Goal: Task Accomplishment & Management: Complete application form

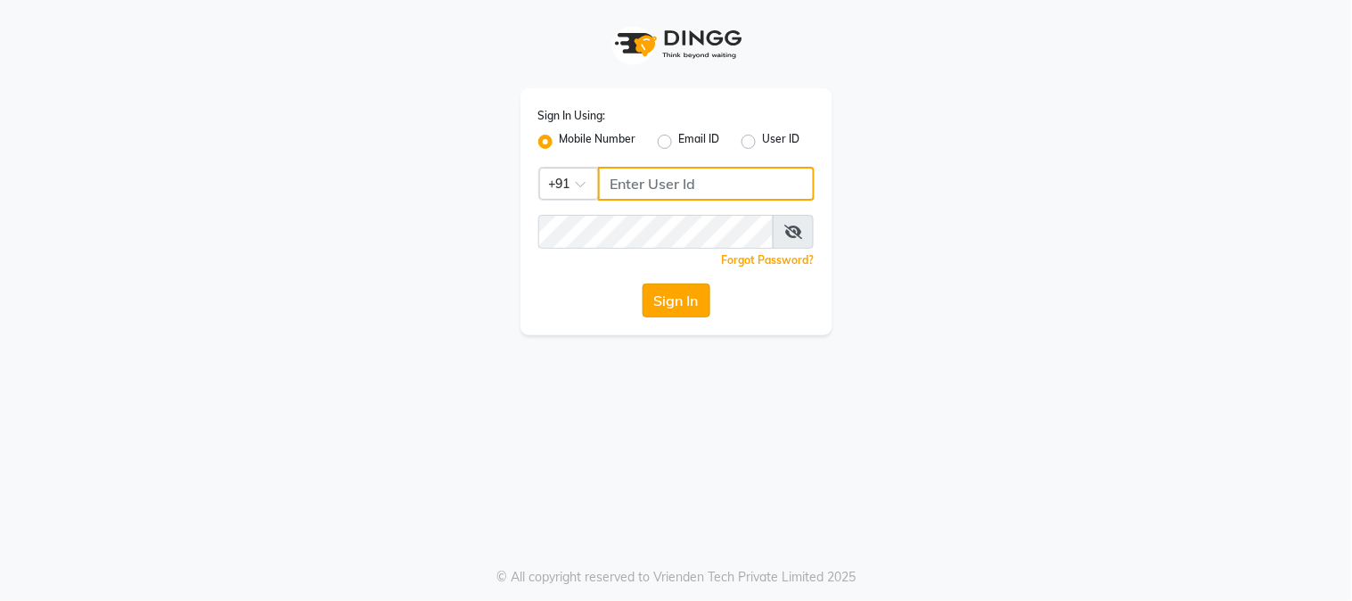
type input "8450977774"
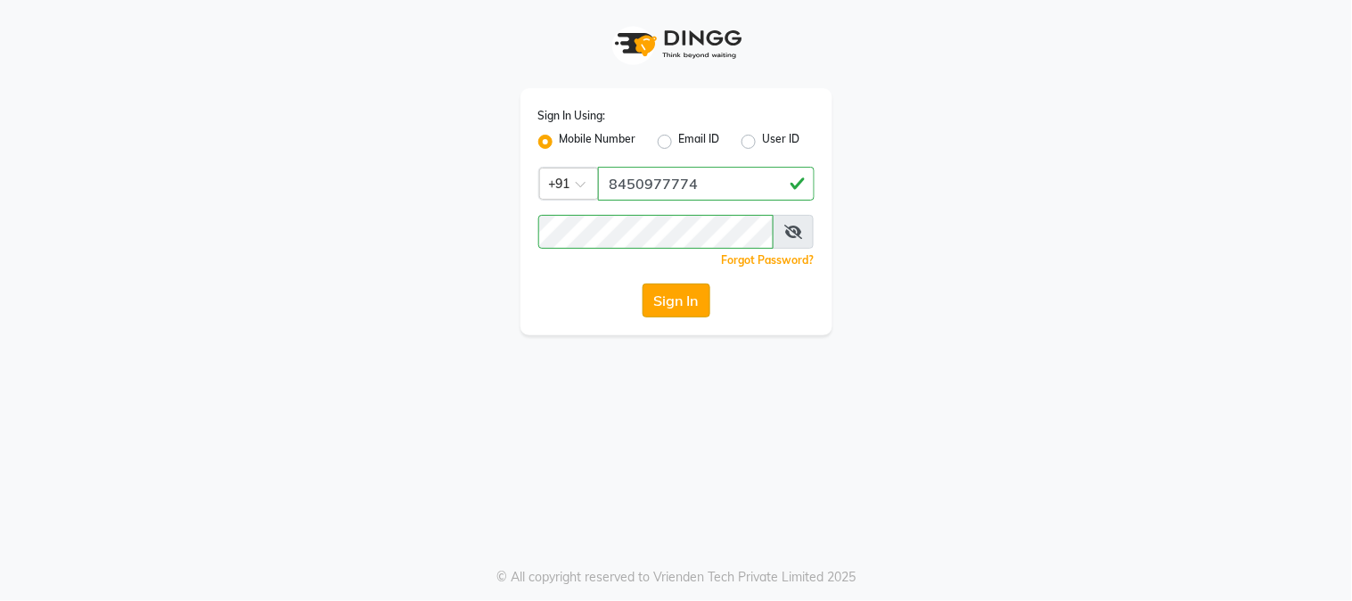
click at [661, 300] on button "Sign In" at bounding box center [677, 300] width 68 height 34
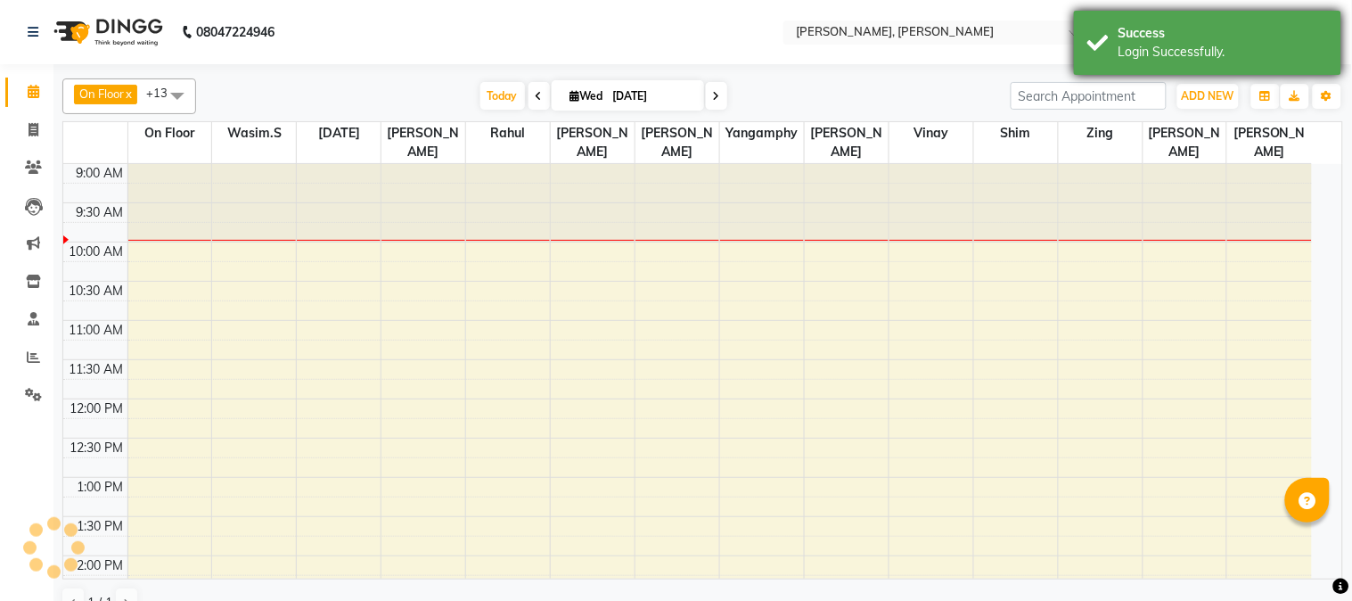
select select "en"
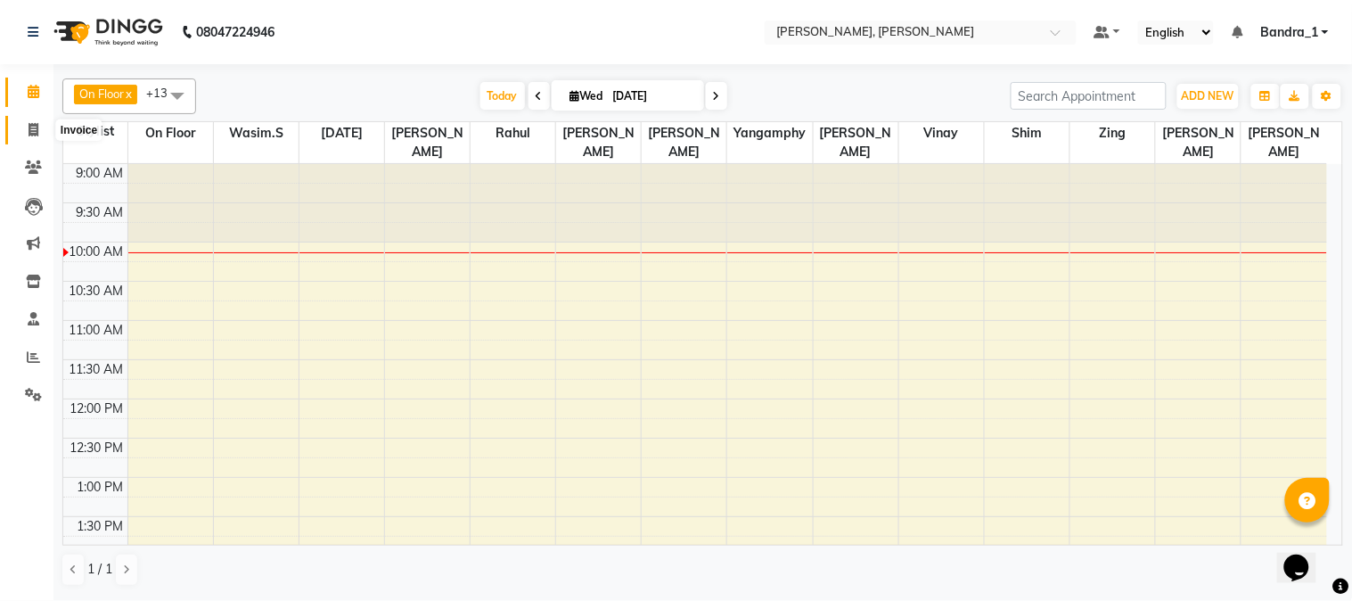
click at [29, 130] on icon at bounding box center [34, 129] width 10 height 13
select select "service"
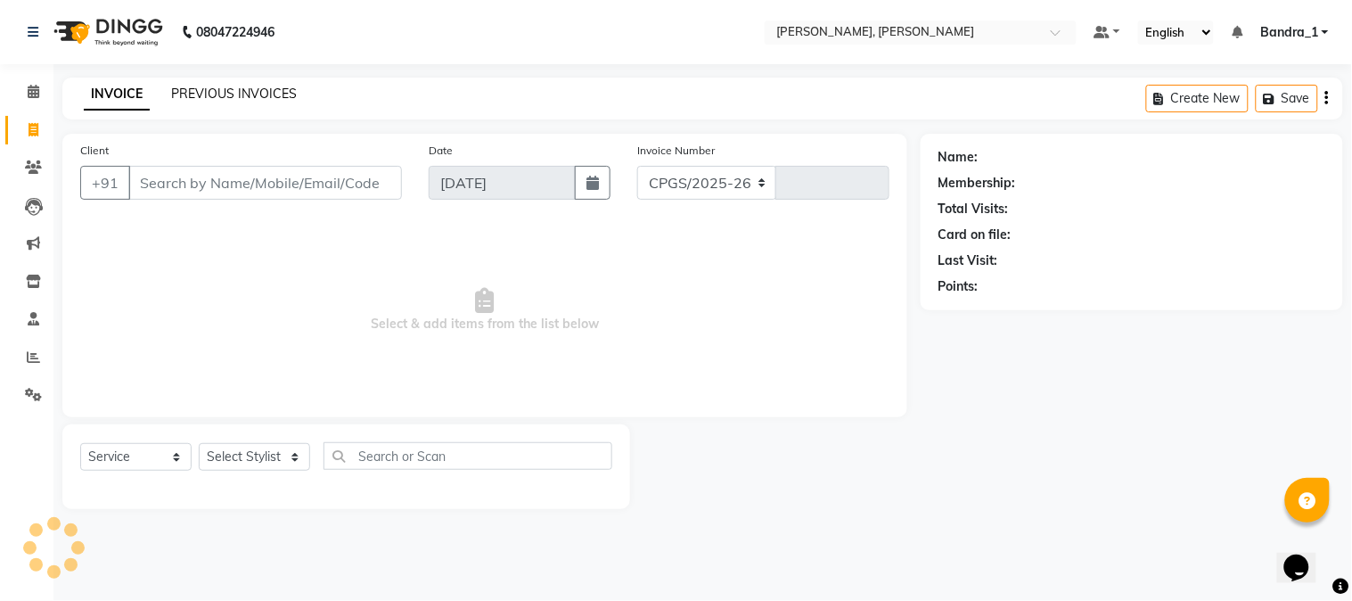
select select "7997"
type input "1235"
click at [250, 89] on link "PREVIOUS INVOICES" at bounding box center [234, 94] width 126 height 16
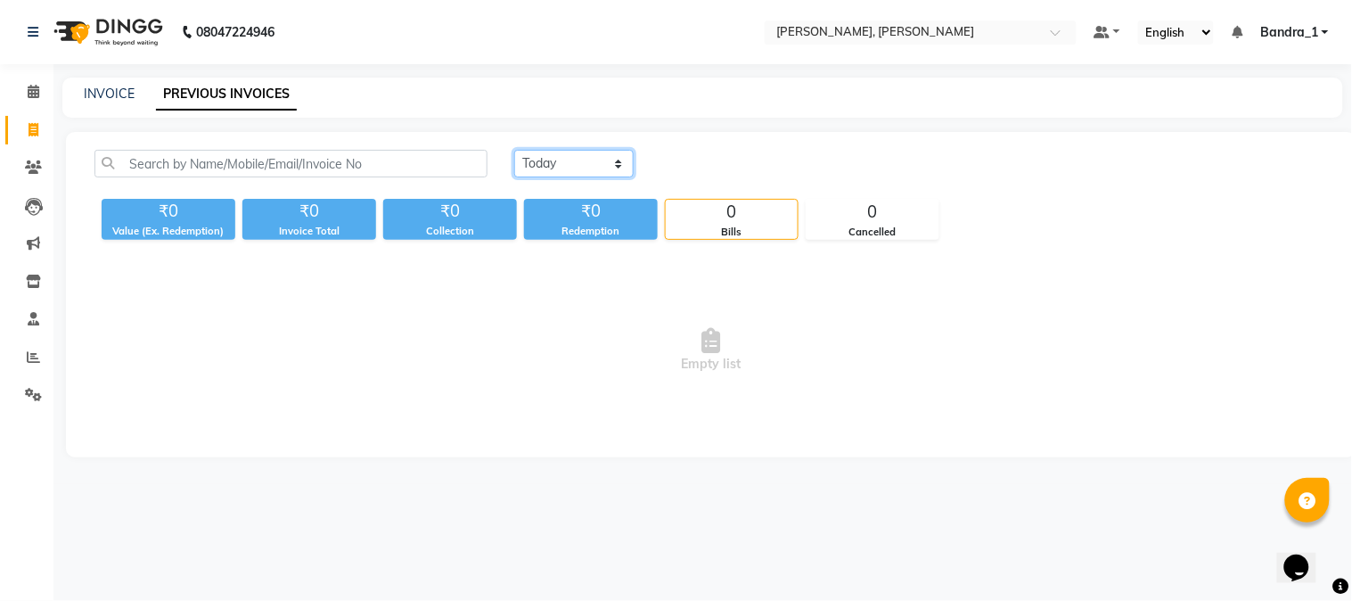
click at [622, 161] on select "Today Yesterday Custom Range" at bounding box center [573, 164] width 119 height 28
select select "yesterday"
click at [514, 150] on select "Today Yesterday Custom Range" at bounding box center [573, 164] width 119 height 28
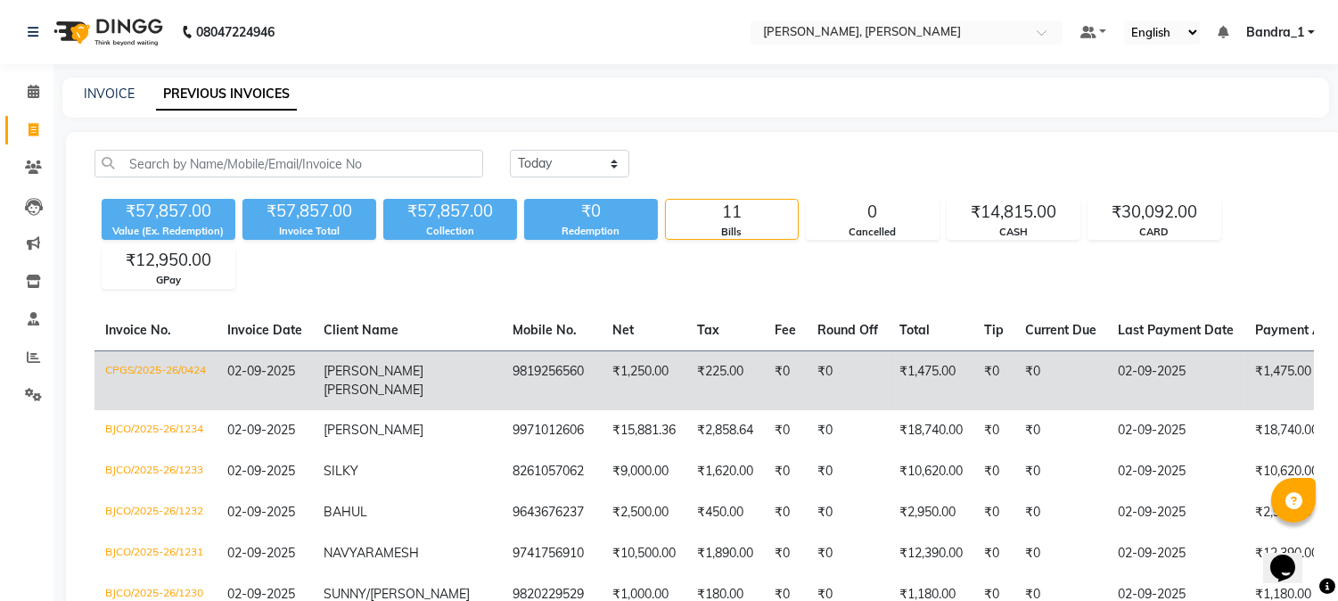
click at [394, 377] on td "MEHAK MORDANI" at bounding box center [407, 380] width 189 height 60
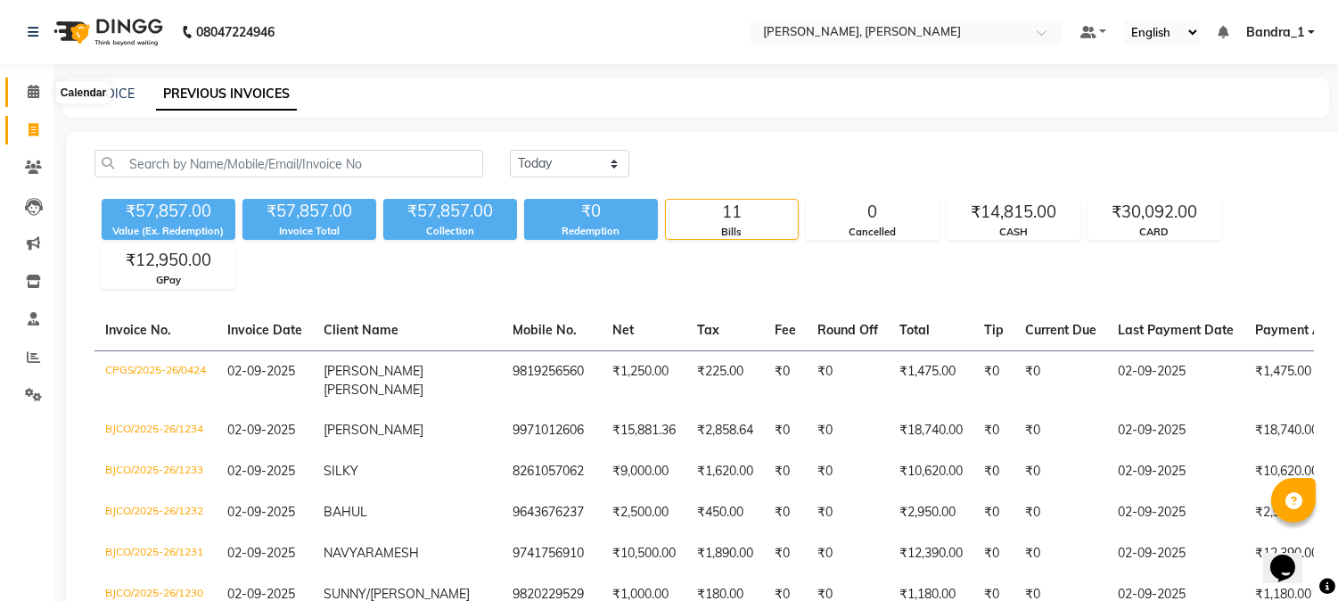
click at [28, 89] on icon at bounding box center [34, 91] width 12 height 13
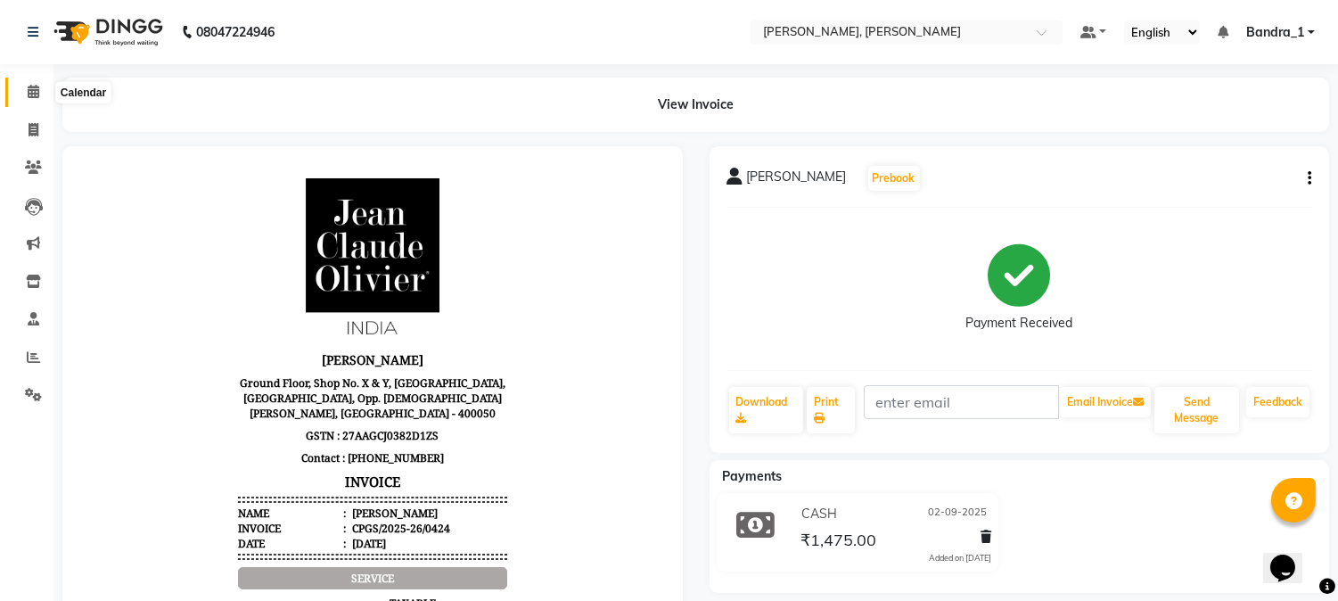
click at [29, 90] on icon at bounding box center [34, 91] width 12 height 13
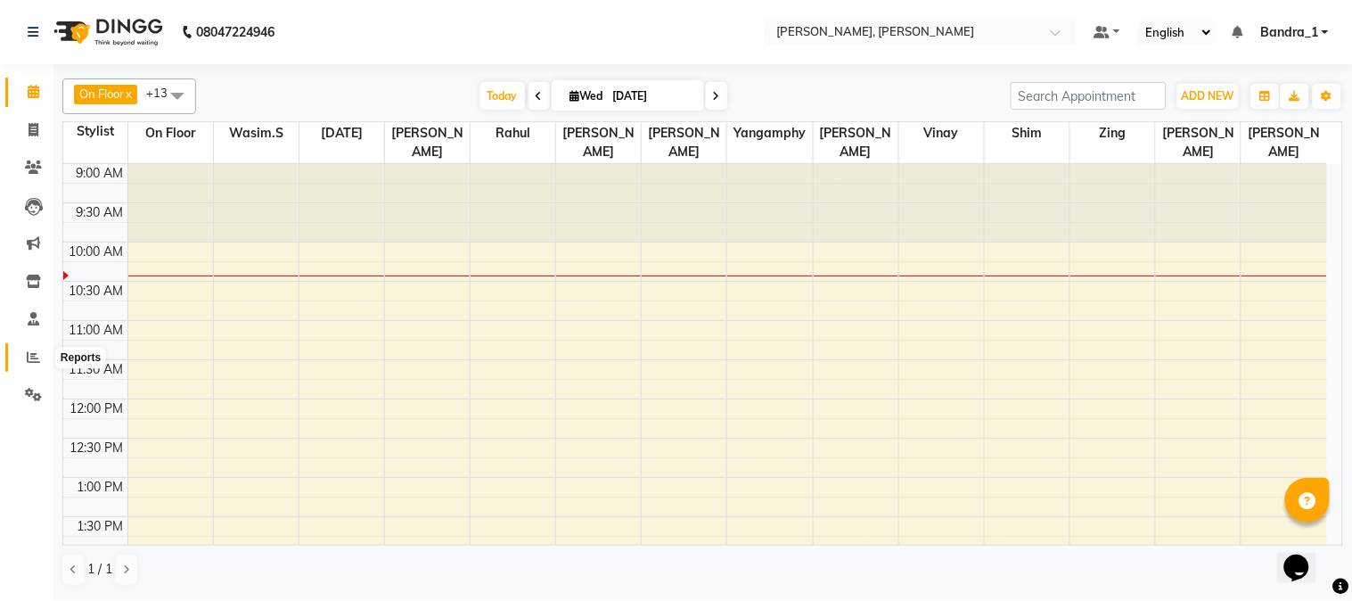
click at [29, 350] on icon at bounding box center [33, 356] width 13 height 13
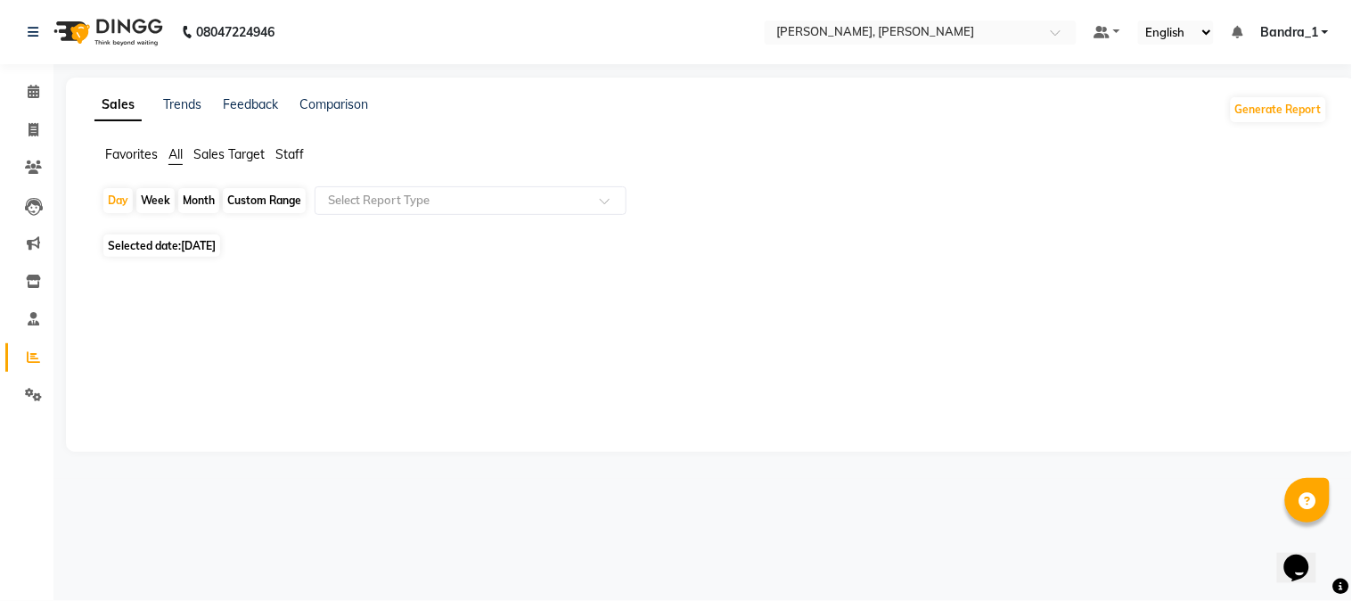
click at [298, 155] on span "Staff" at bounding box center [289, 154] width 29 height 16
click at [216, 242] on span "[DATE]" at bounding box center [198, 234] width 35 height 13
select select "9"
select select "2025"
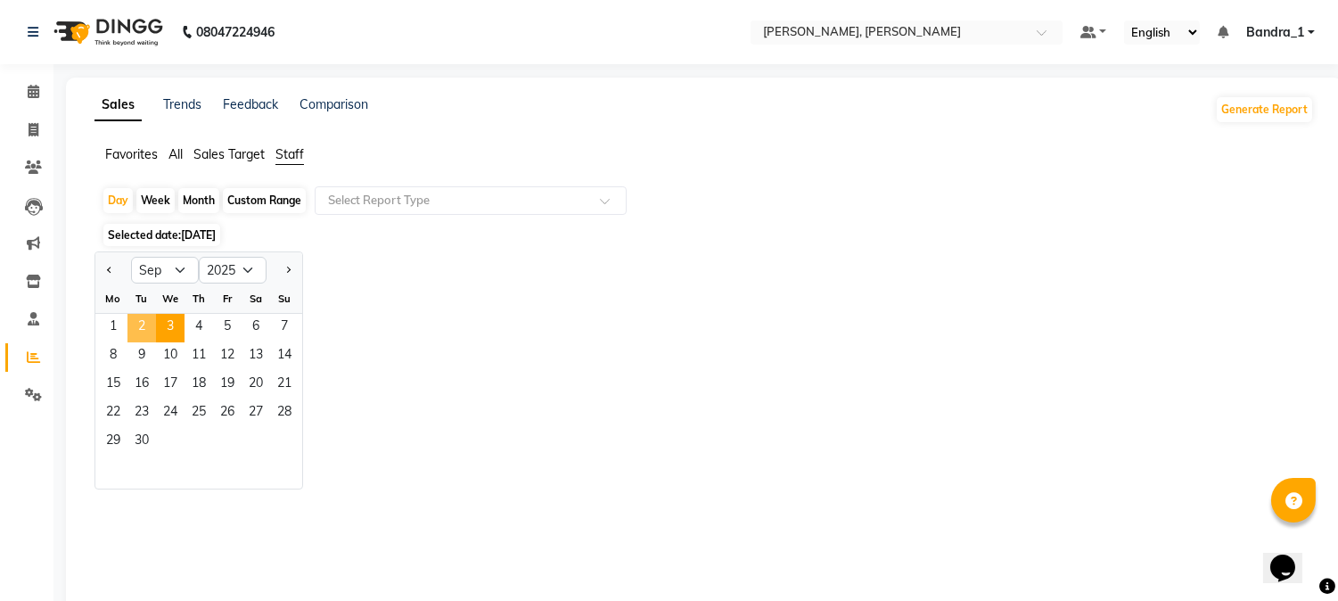
click at [145, 325] on span "2" at bounding box center [141, 328] width 29 height 29
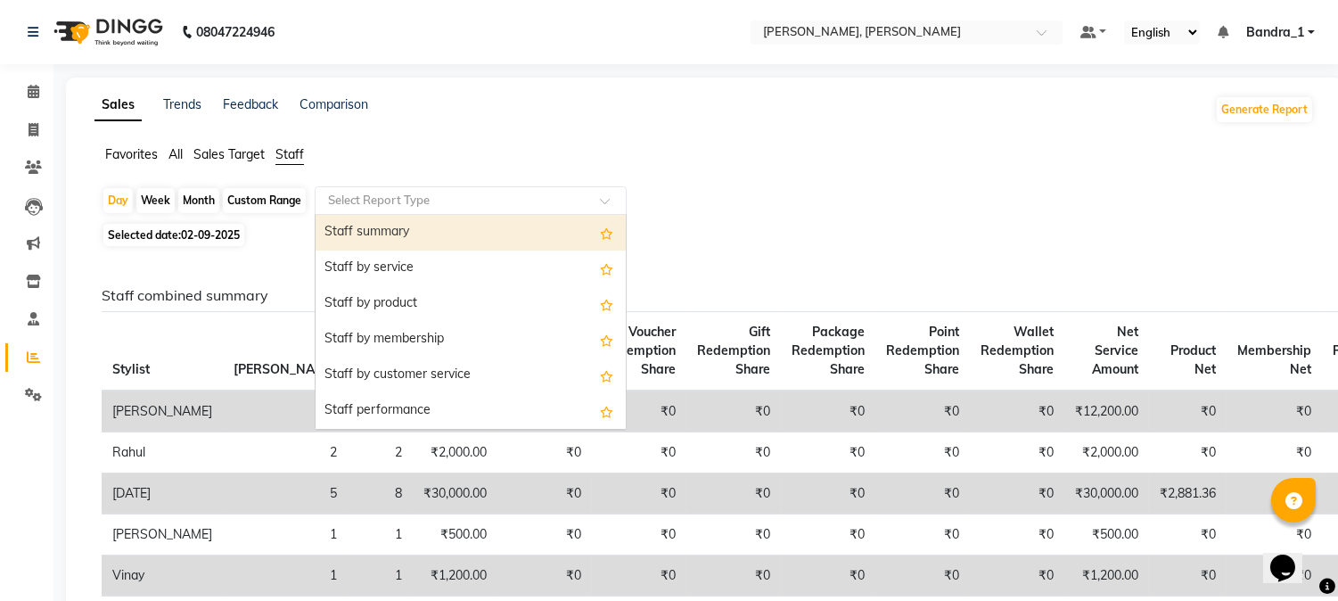
click at [479, 208] on input "text" at bounding box center [453, 201] width 257 height 18
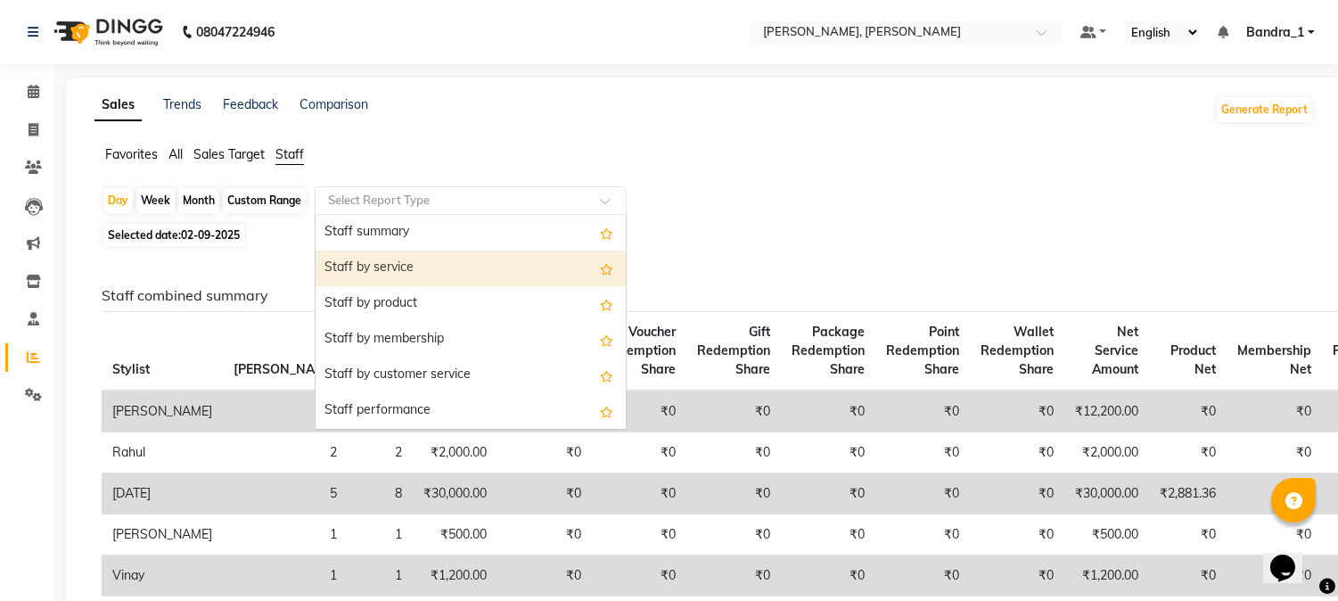
click at [461, 260] on div "Staff by service" at bounding box center [471, 269] width 310 height 36
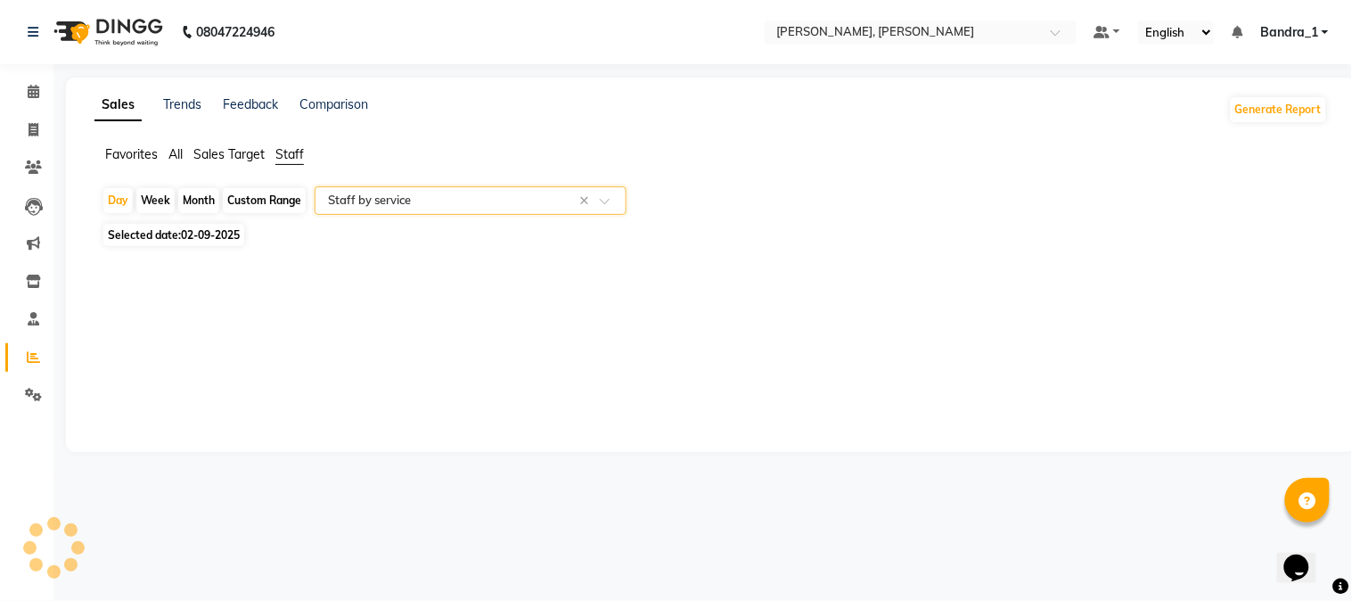
select select "csv"
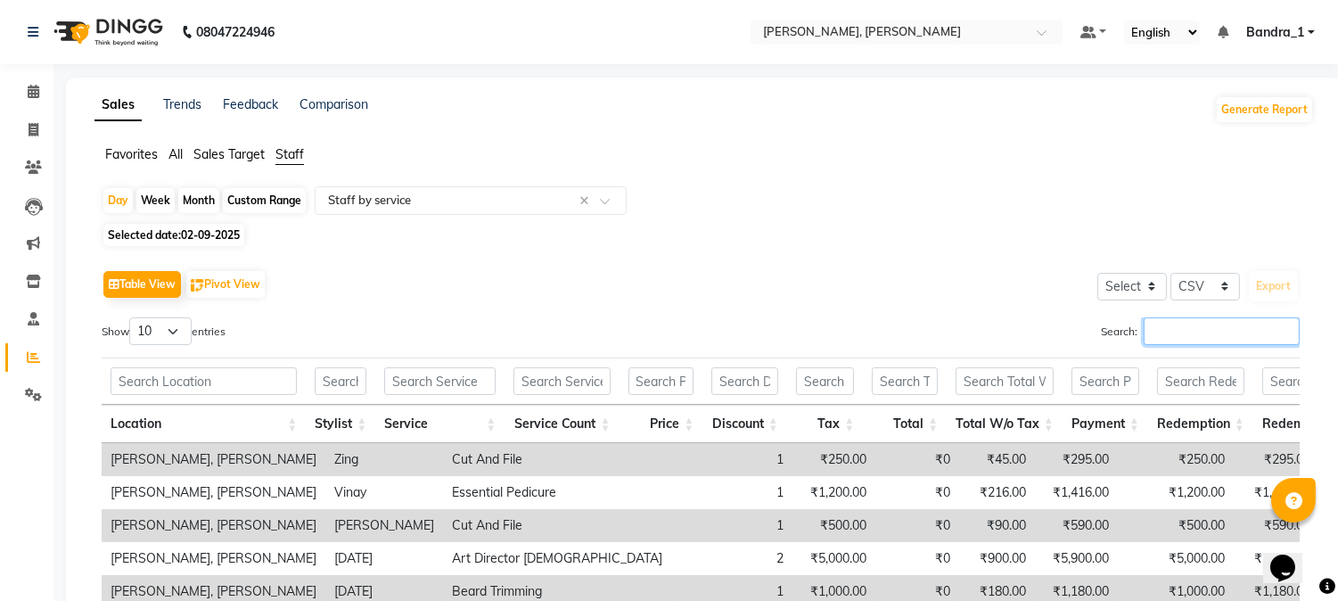
click at [1182, 325] on input "Search:" at bounding box center [1222, 331] width 156 height 28
drag, startPoint x: 1173, startPoint y: 336, endPoint x: 1105, endPoint y: 273, distance: 92.7
click at [1137, 310] on div "Table View Pivot View Select Select CSV PDF Export Show 10 25 50 100 entries Se…" at bounding box center [701, 557] width 1198 height 583
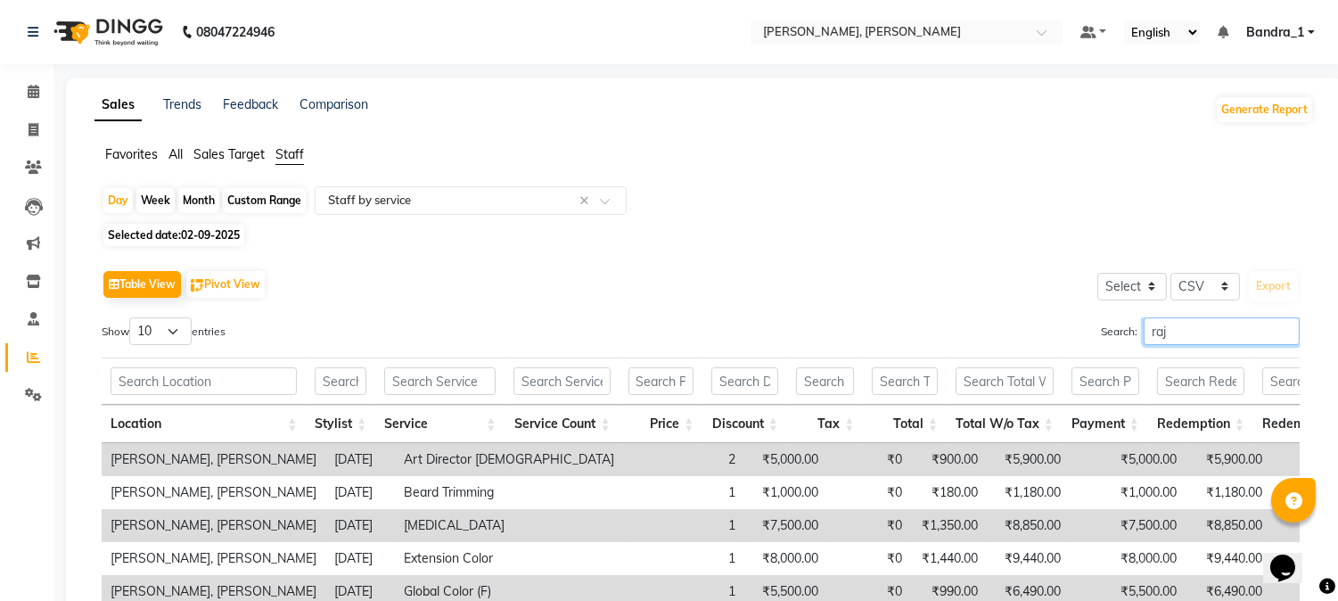
type input "[DATE]"
drag, startPoint x: 1179, startPoint y: 325, endPoint x: 994, endPoint y: 313, distance: 184.9
click at [1030, 330] on div "Search: [DATE]" at bounding box center [1007, 334] width 586 height 35
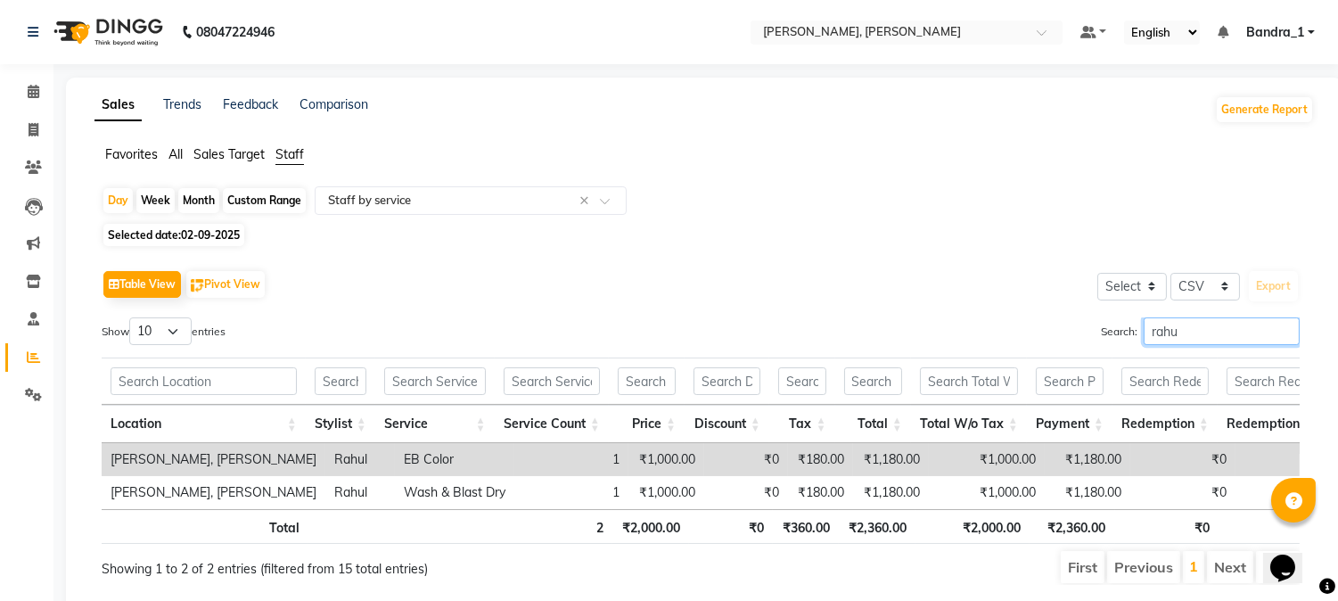
type input "rahul"
drag, startPoint x: 1196, startPoint y: 328, endPoint x: 1010, endPoint y: 300, distance: 188.4
click at [1031, 312] on div "Table View Pivot View Select Select CSV PDF Export Show 10 25 50 100 entries Se…" at bounding box center [701, 425] width 1198 height 319
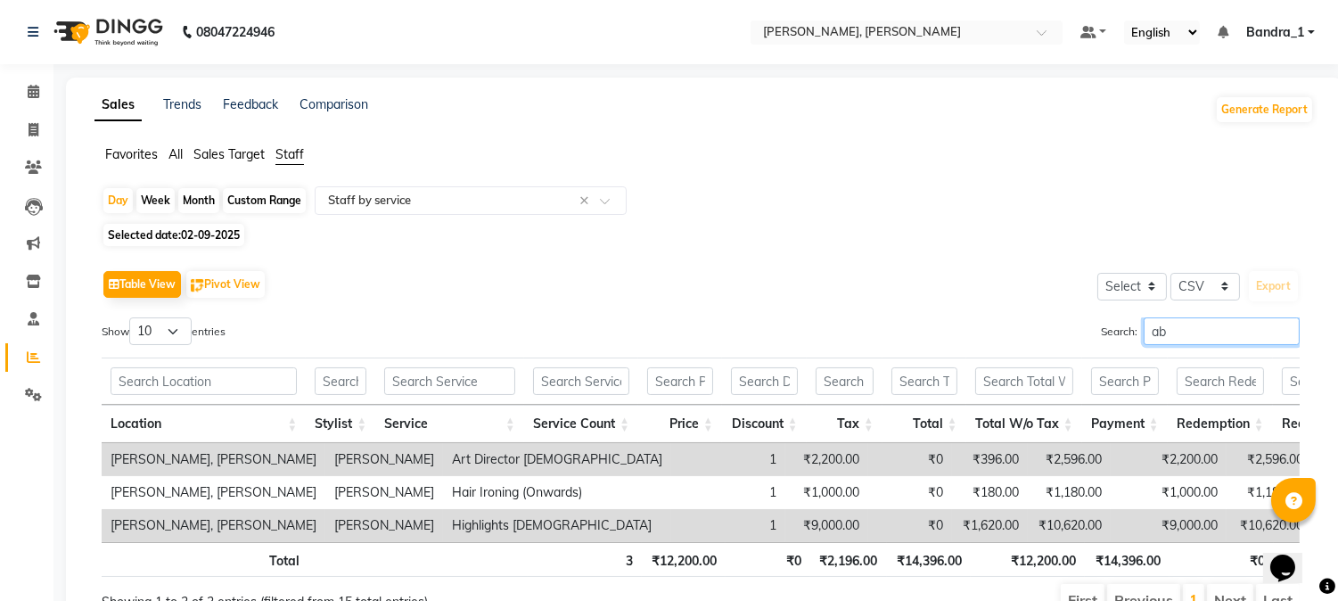
type input "a"
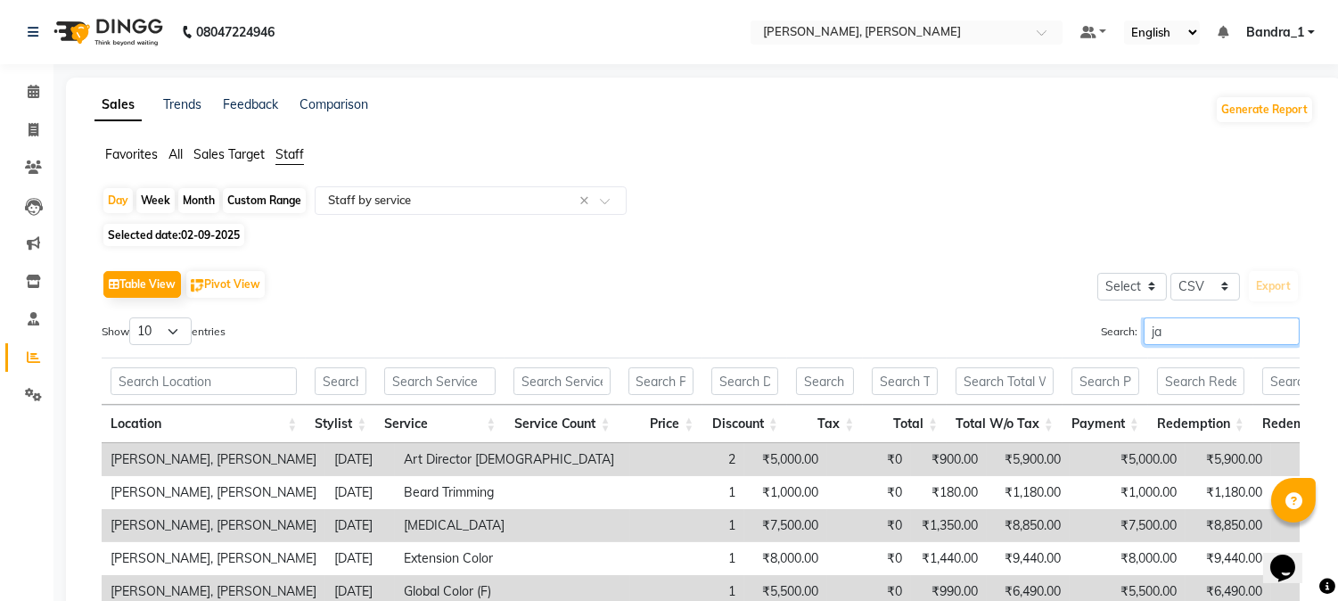
type input "j"
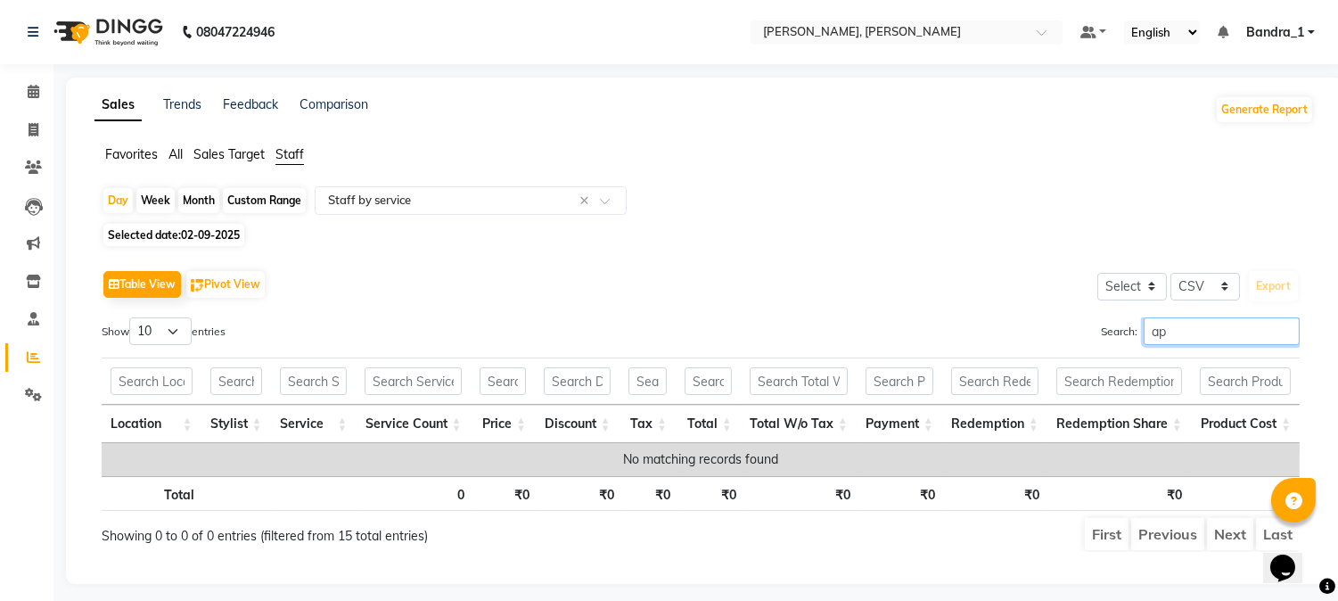
type input "a"
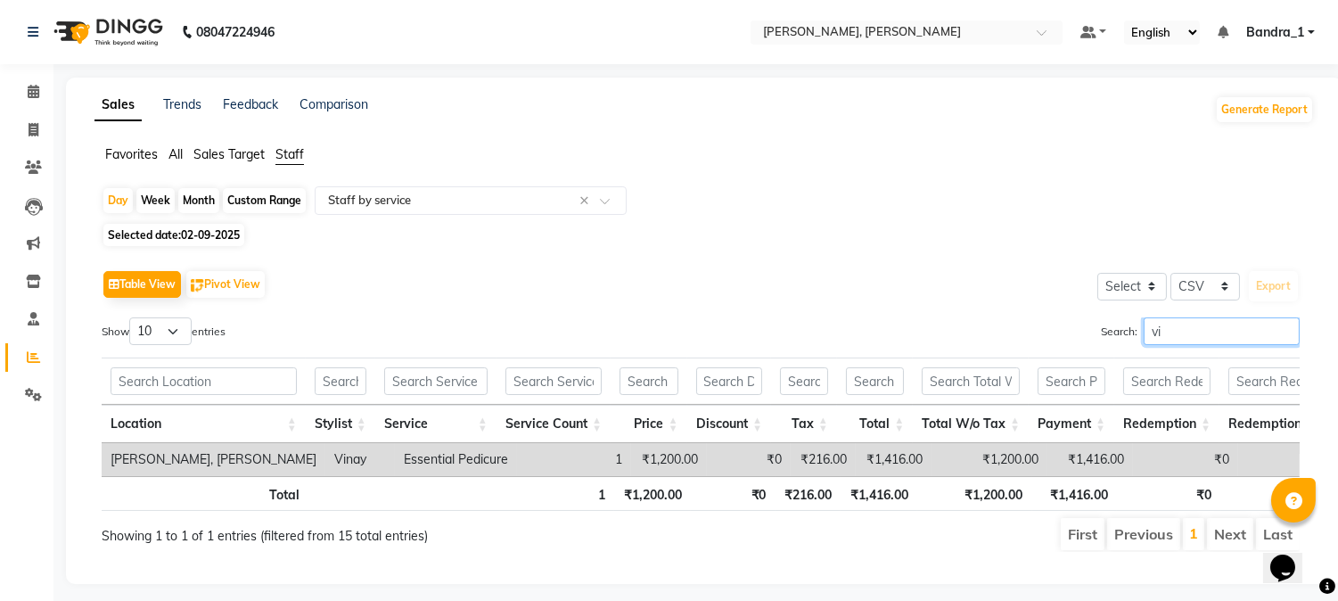
type input "v"
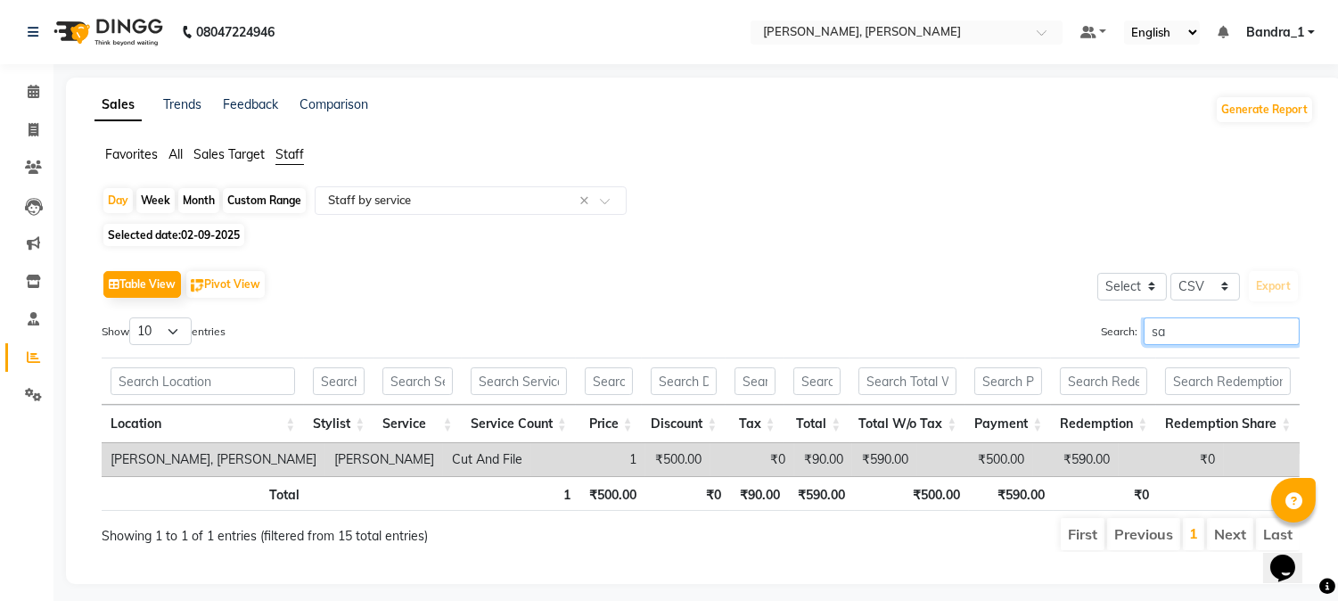
type input "s"
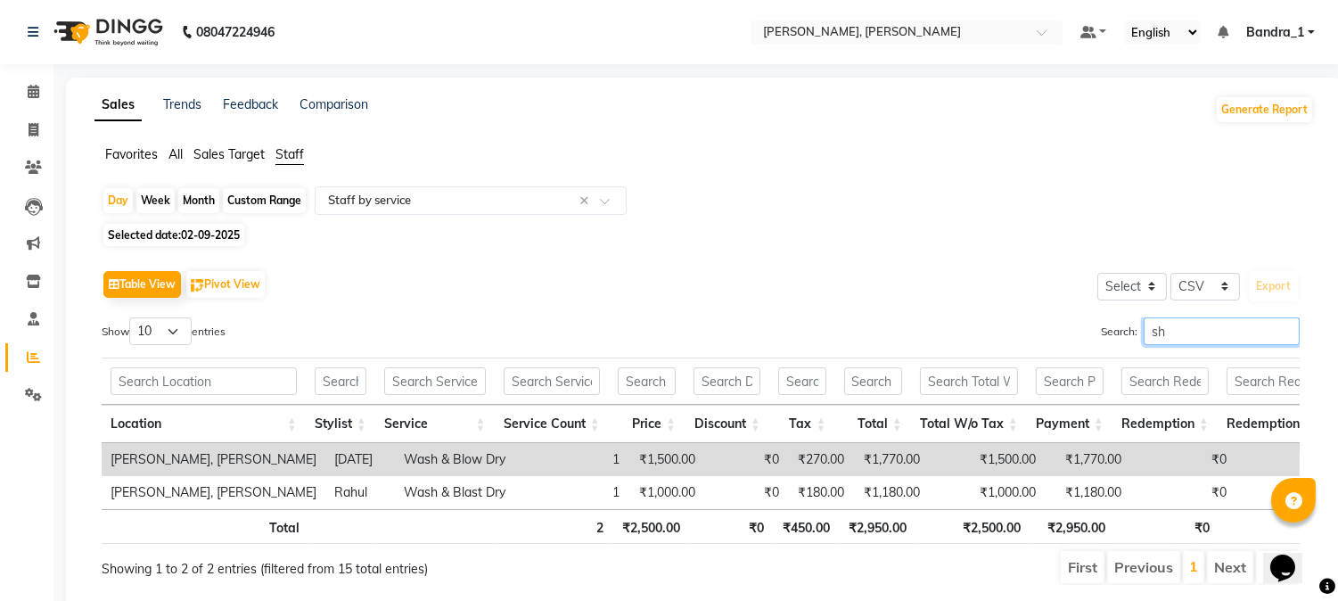
type input "s"
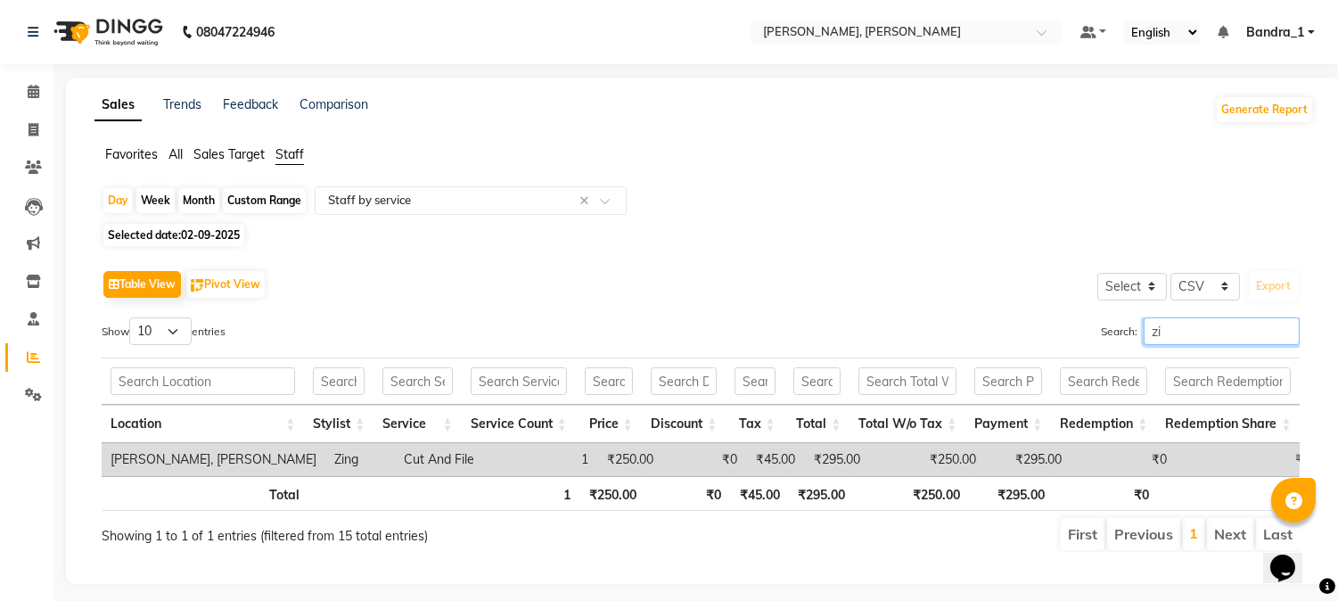
type input "z"
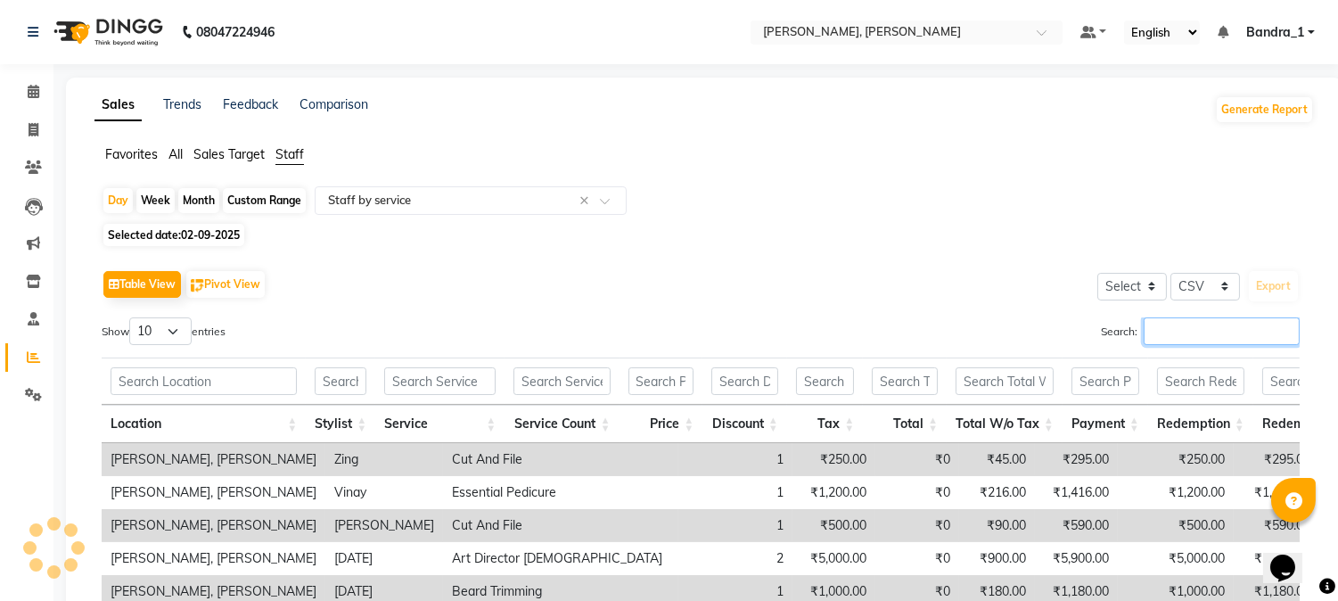
drag, startPoint x: 1189, startPoint y: 330, endPoint x: 1108, endPoint y: 245, distance: 117.3
click at [1182, 330] on input "Search:" at bounding box center [1222, 331] width 156 height 28
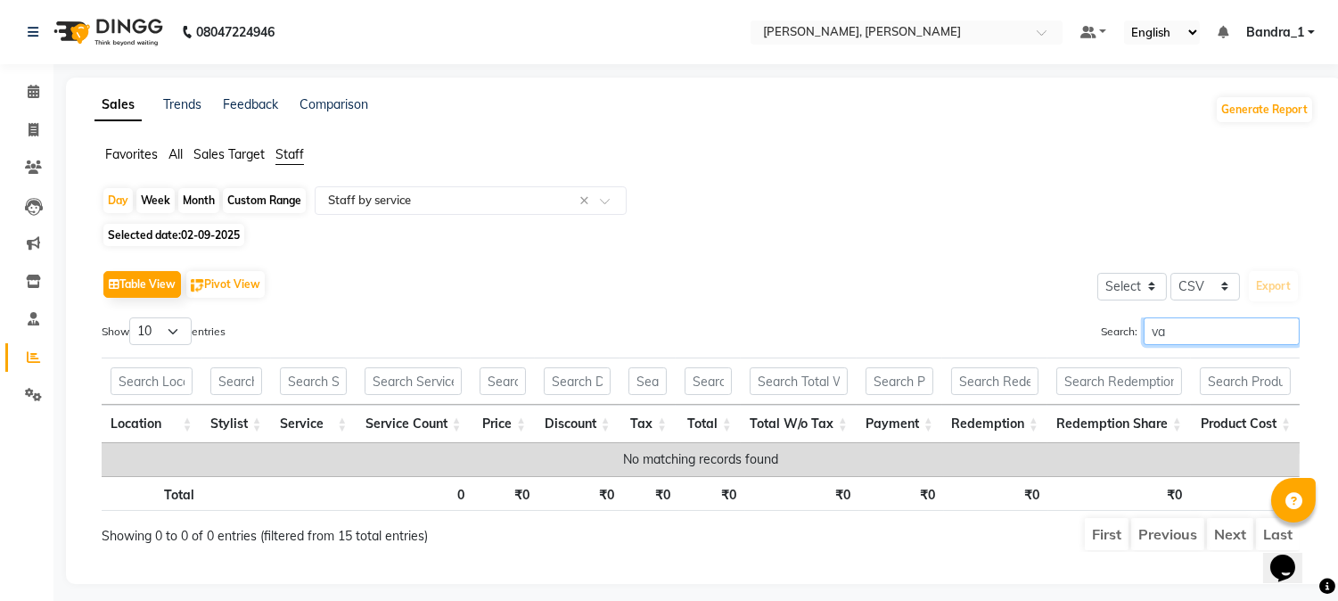
type input "v"
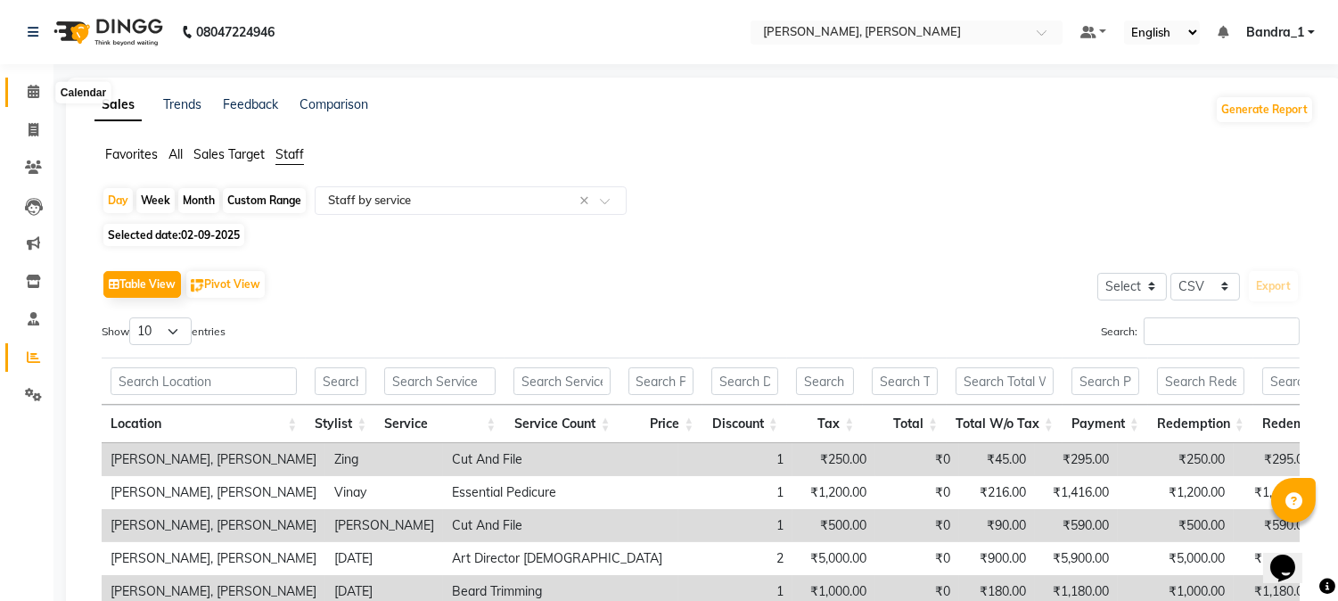
click at [37, 90] on icon at bounding box center [34, 91] width 12 height 13
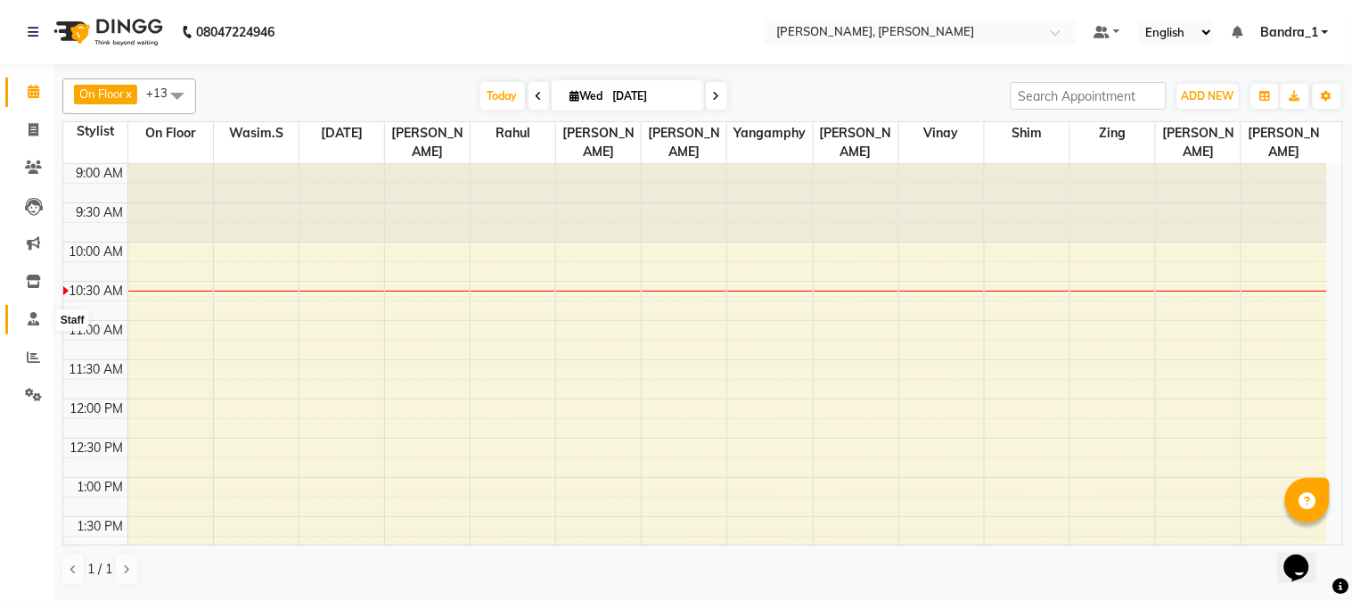
click at [30, 321] on icon at bounding box center [34, 318] width 12 height 13
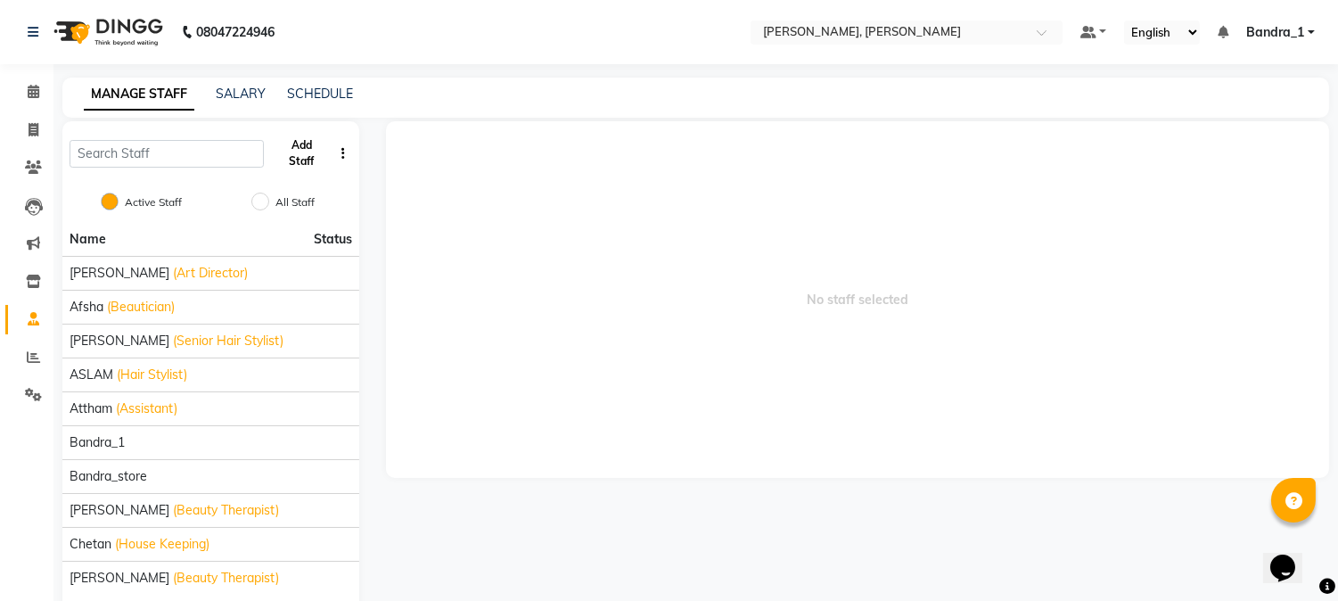
click at [299, 147] on button "Add Staff" at bounding box center [302, 153] width 62 height 46
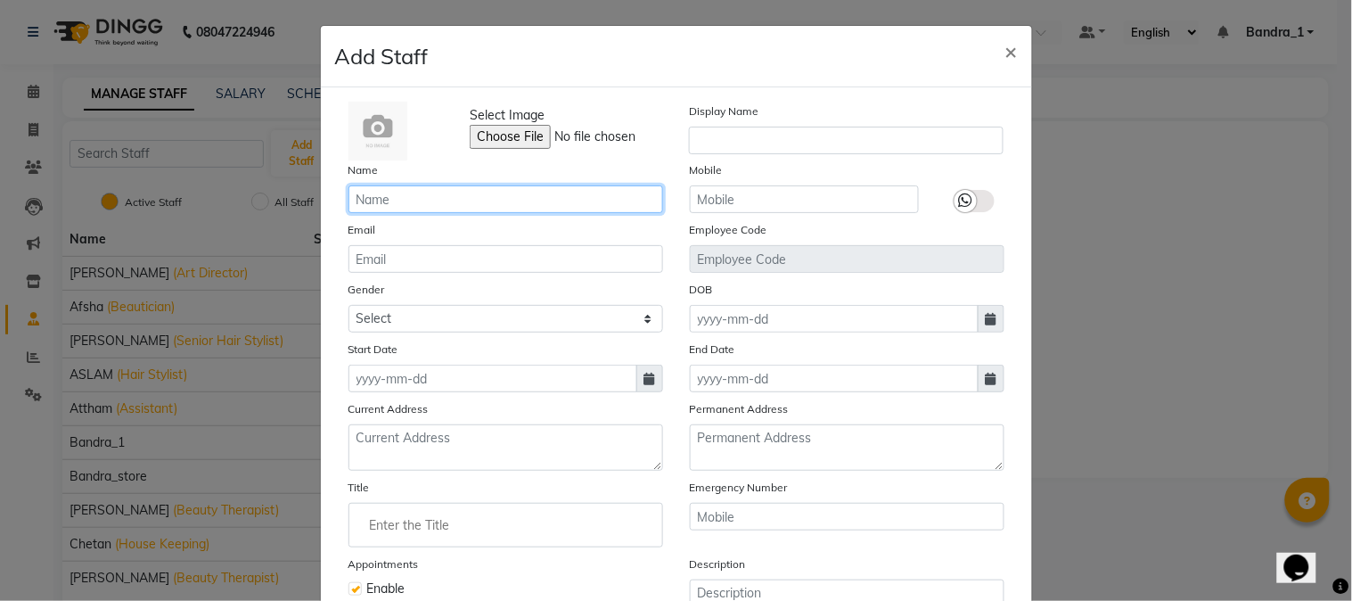
drag, startPoint x: 537, startPoint y: 200, endPoint x: 487, endPoint y: 155, distance: 66.9
click at [509, 181] on div "Name" at bounding box center [505, 186] width 341 height 53
type input "[DEMOGRAPHIC_DATA]"
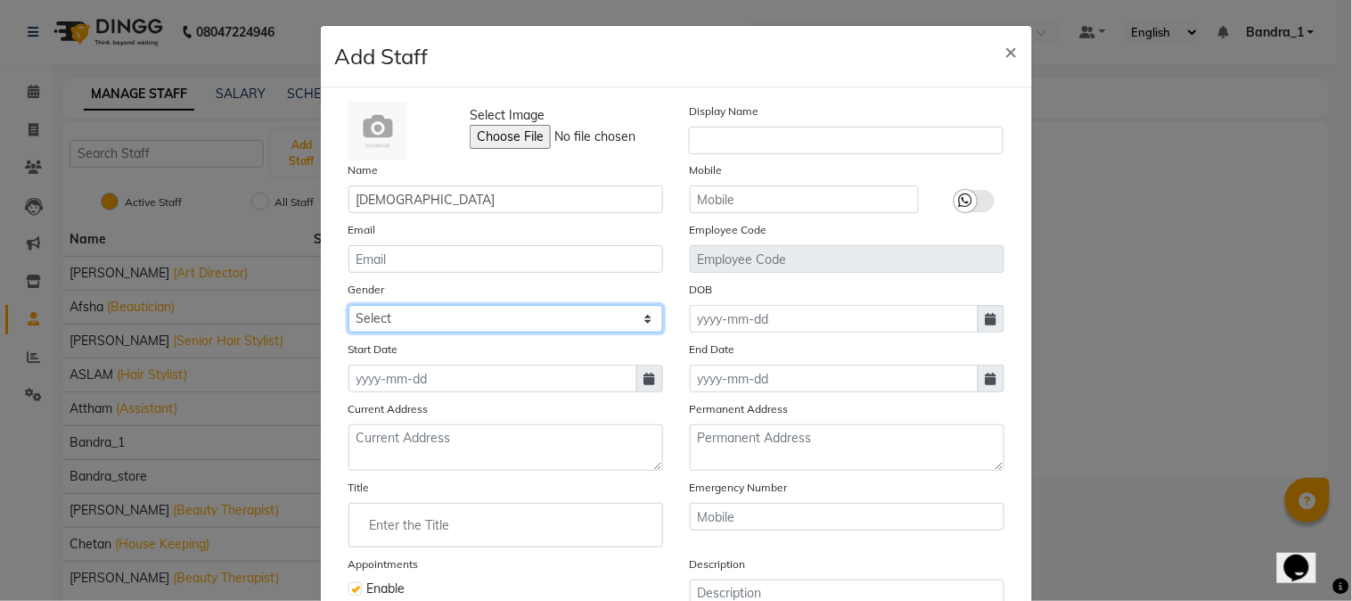
click at [447, 317] on select "Select [DEMOGRAPHIC_DATA] [DEMOGRAPHIC_DATA] Other Prefer Not To Say" at bounding box center [506, 319] width 315 height 28
select select "[DEMOGRAPHIC_DATA]"
click at [349, 305] on select "Select [DEMOGRAPHIC_DATA] [DEMOGRAPHIC_DATA] Other Prefer Not To Say" at bounding box center [506, 319] width 315 height 28
click at [637, 379] on span at bounding box center [650, 379] width 27 height 28
select select "9"
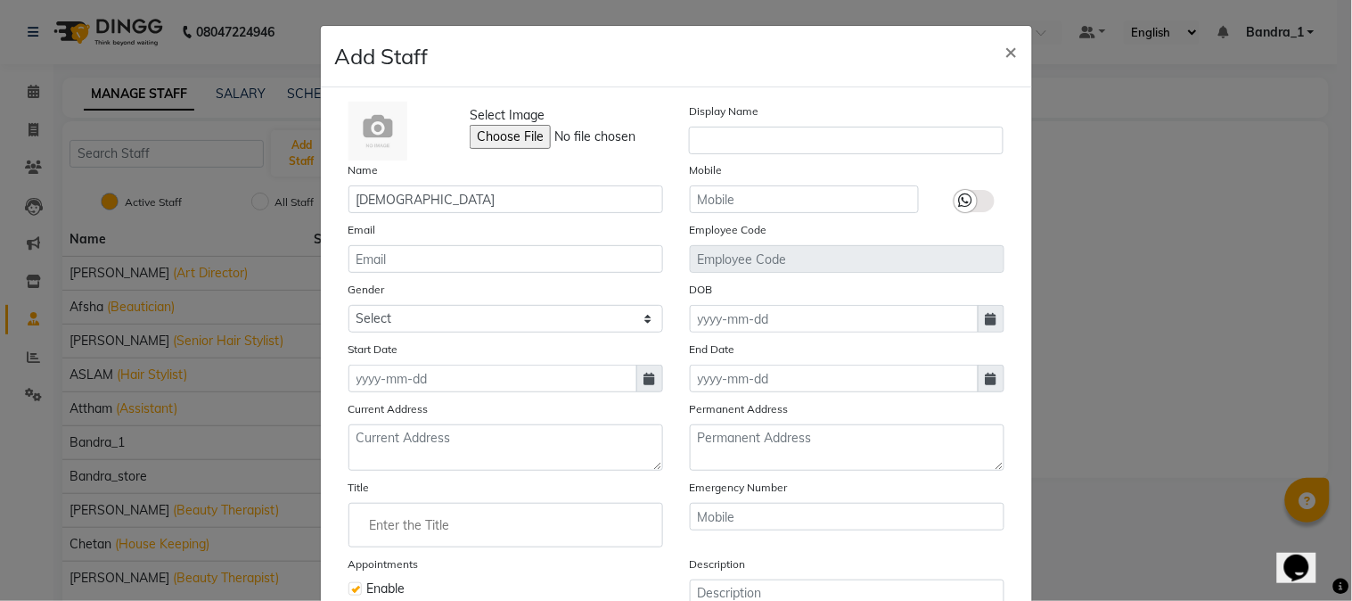
select select "2025"
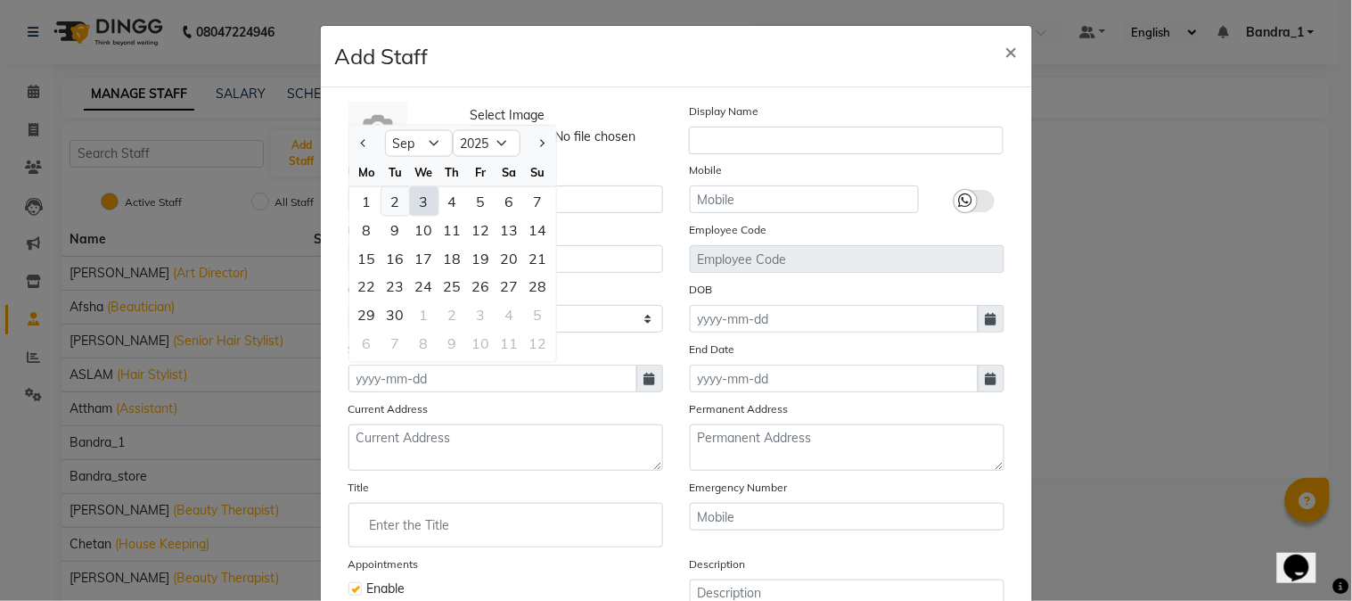
click at [393, 197] on div "2" at bounding box center [396, 201] width 29 height 29
type input "02-09-2025"
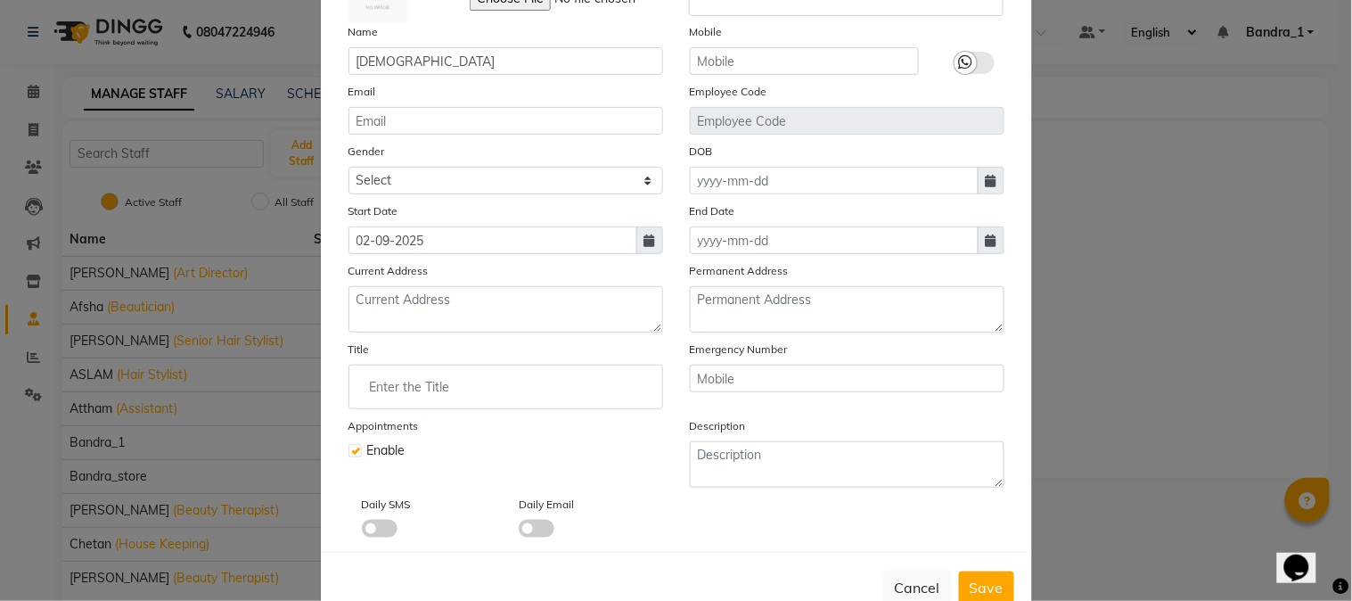
scroll to position [187, 0]
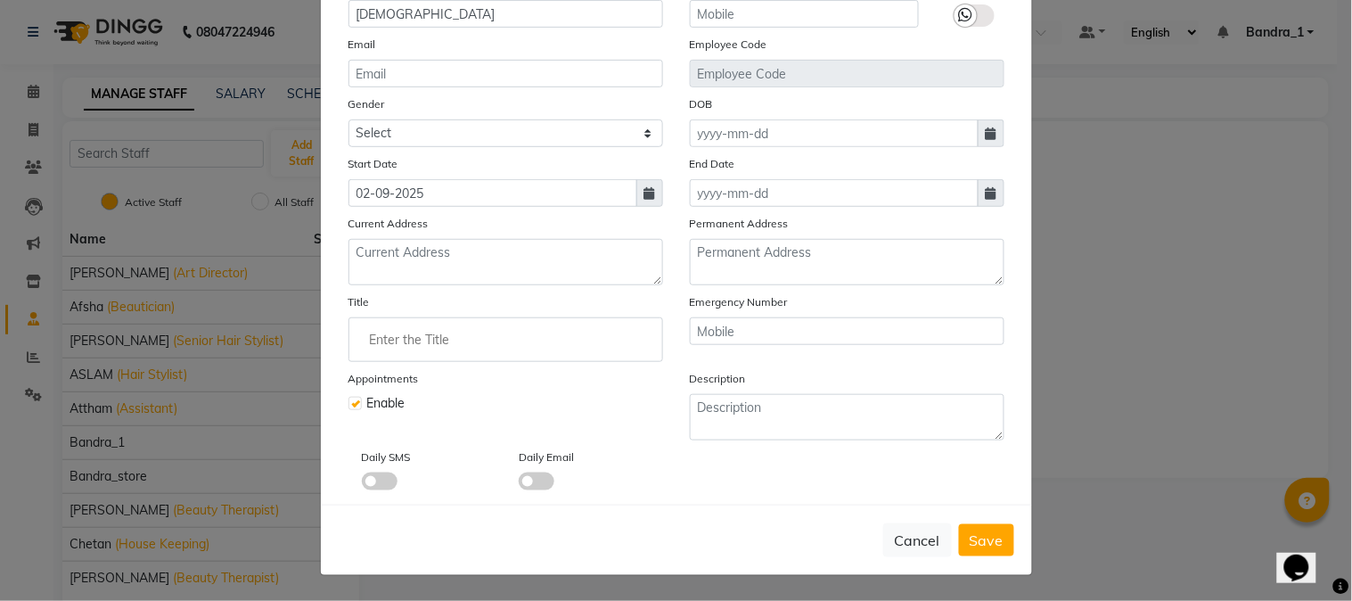
click at [410, 344] on input "Enter the Title" at bounding box center [506, 340] width 299 height 36
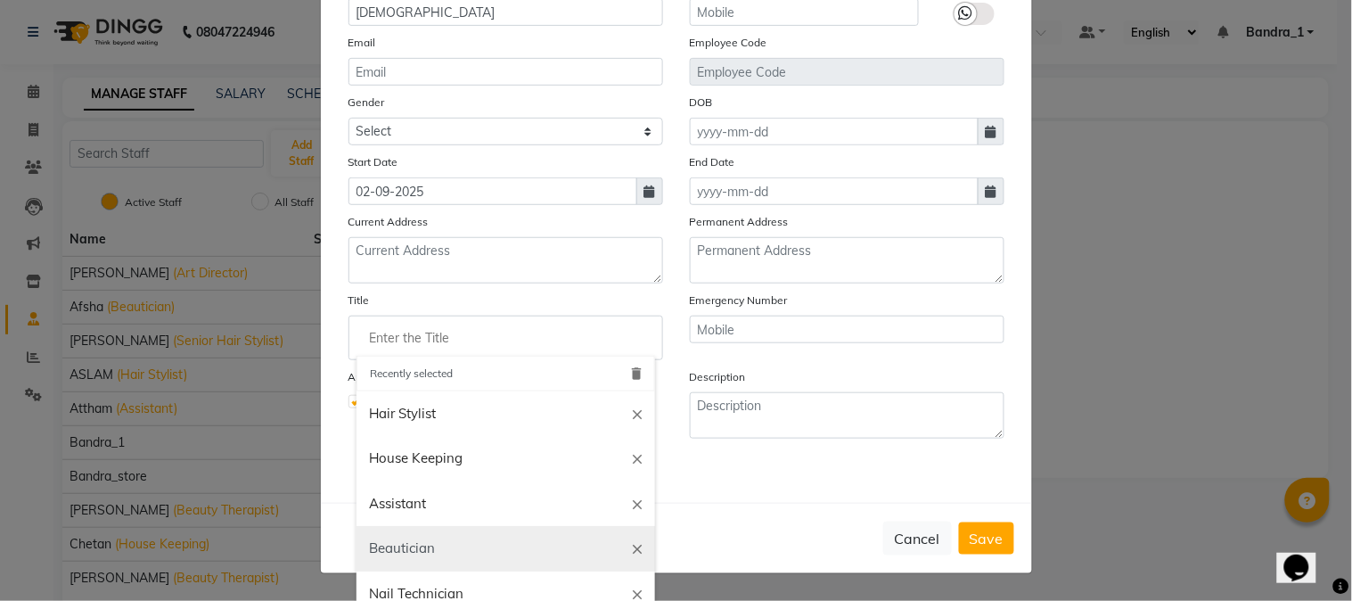
click at [470, 545] on link "Beautician" at bounding box center [506, 548] width 299 height 45
type input "Beautician"
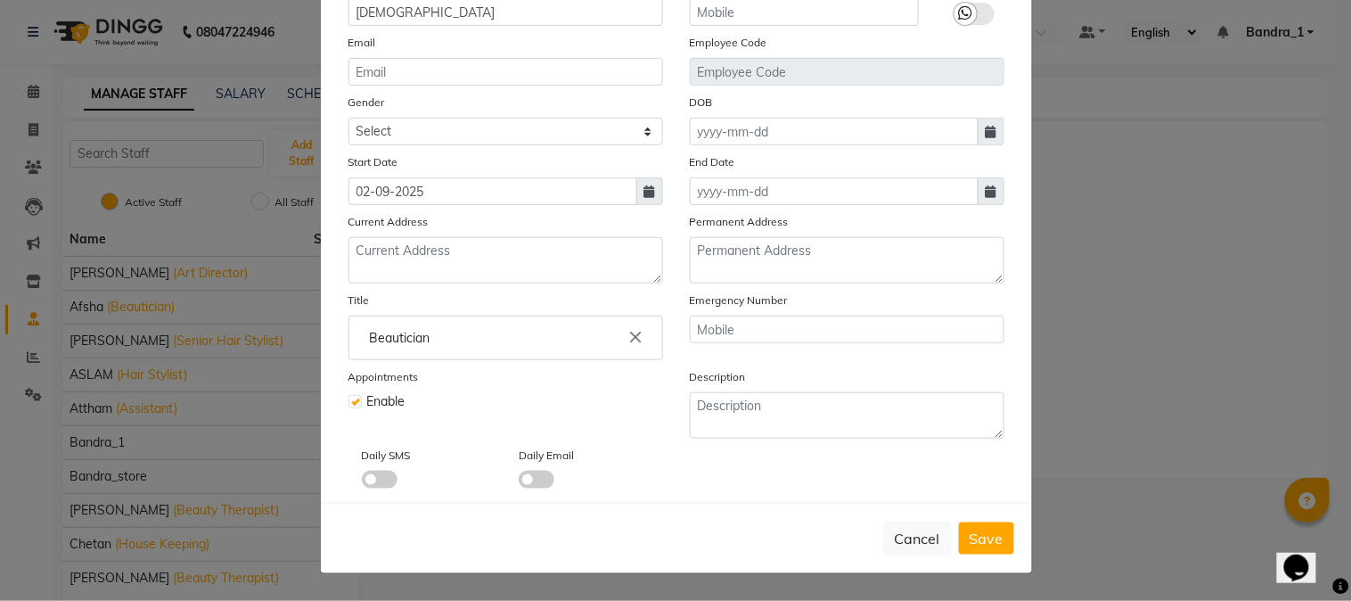
scroll to position [0, 0]
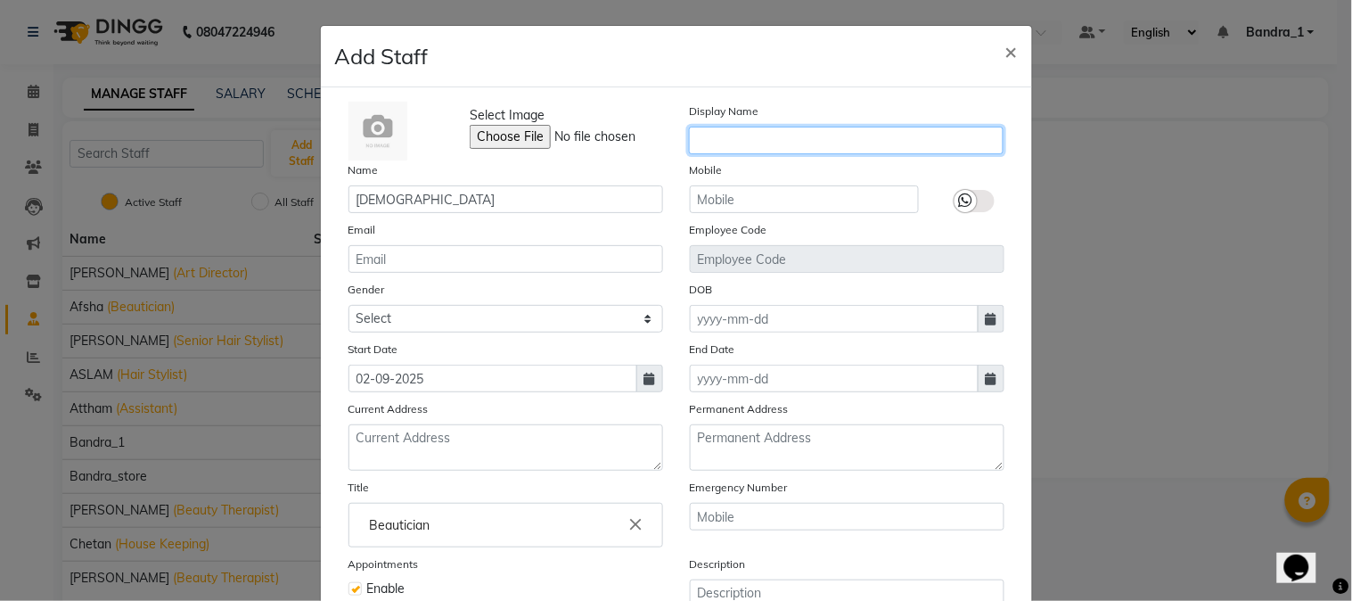
drag, startPoint x: 752, startPoint y: 136, endPoint x: 675, endPoint y: 98, distance: 85.7
click at [744, 140] on input "text" at bounding box center [846, 141] width 315 height 28
type input "v"
type input "[DEMOGRAPHIC_DATA]"
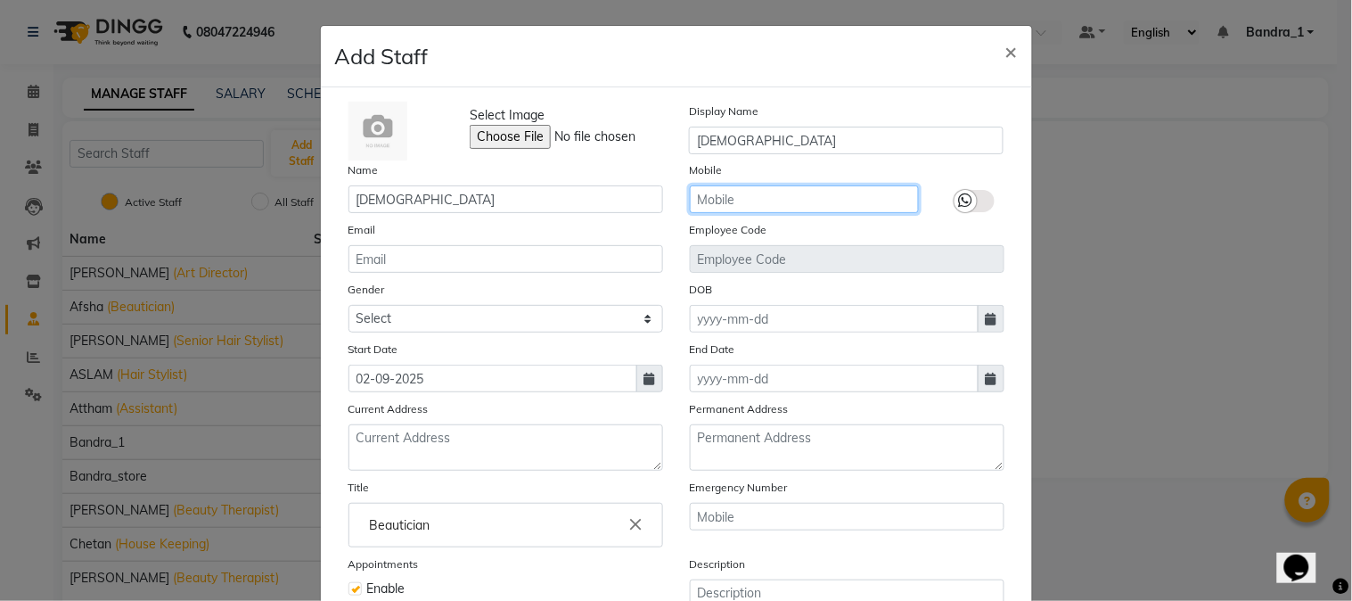
click at [756, 210] on input "text" at bounding box center [804, 199] width 229 height 28
drag, startPoint x: 752, startPoint y: 200, endPoint x: 747, endPoint y: 167, distance: 33.3
click at [752, 193] on input "text" at bounding box center [804, 199] width 229 height 28
drag, startPoint x: 745, startPoint y: 202, endPoint x: 735, endPoint y: 197, distance: 12.0
click at [735, 197] on input "text" at bounding box center [804, 199] width 229 height 28
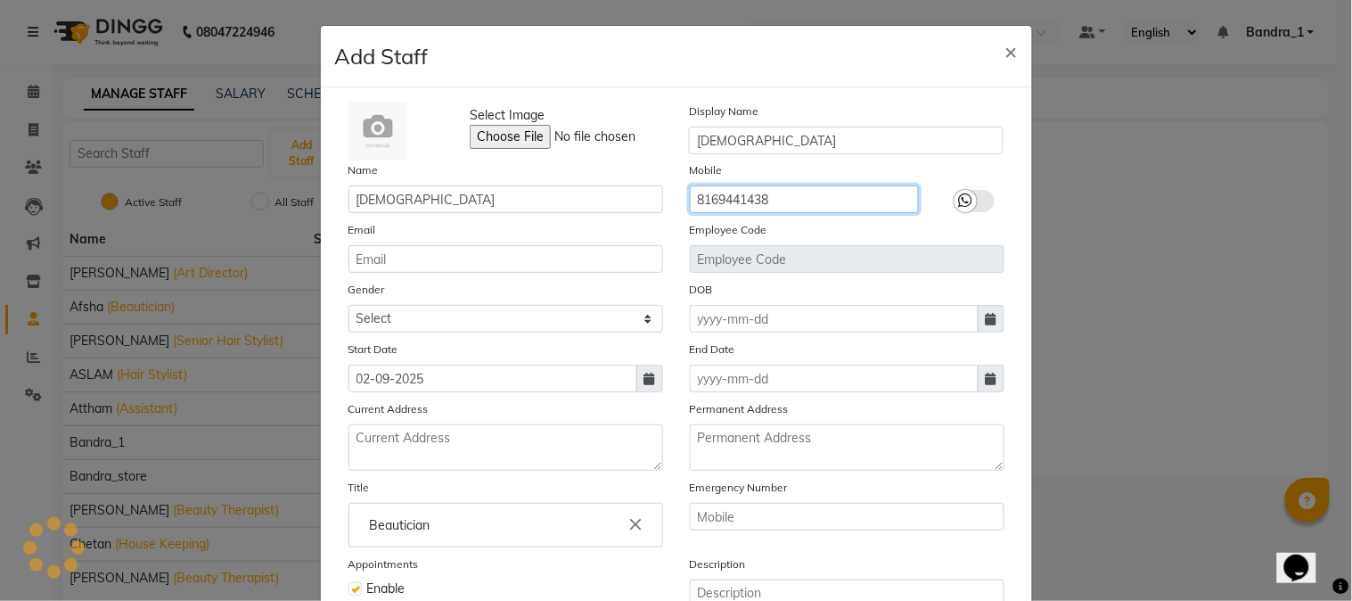
scroll to position [193, 0]
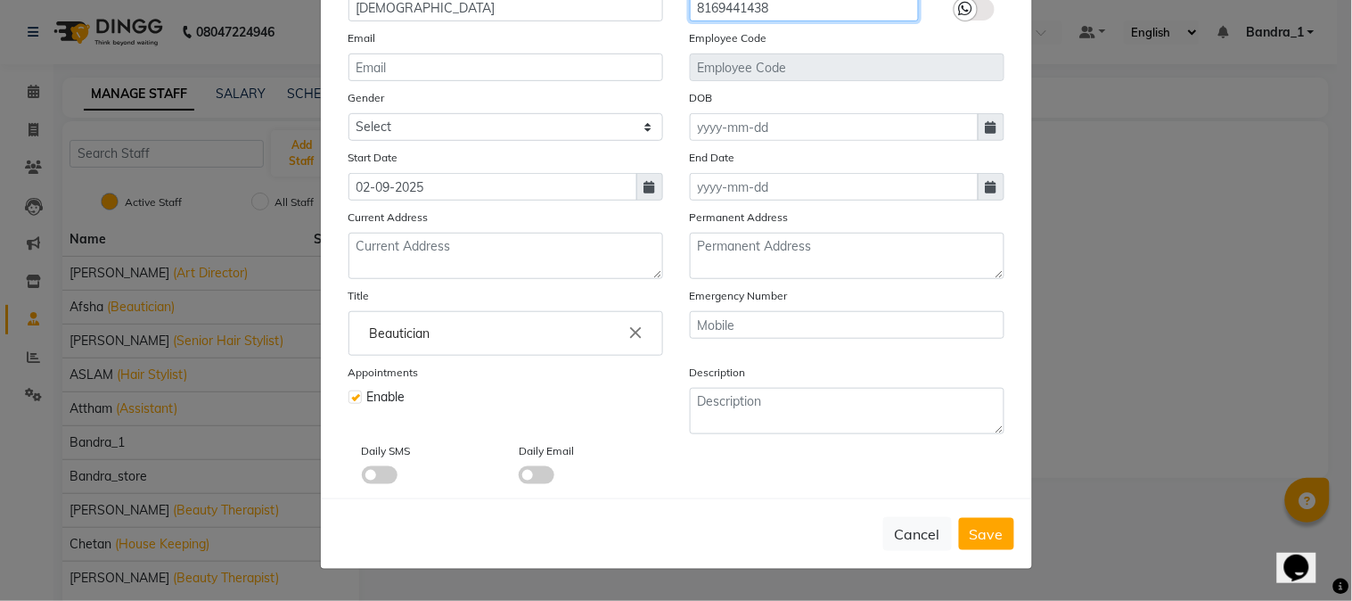
type input "8169441438"
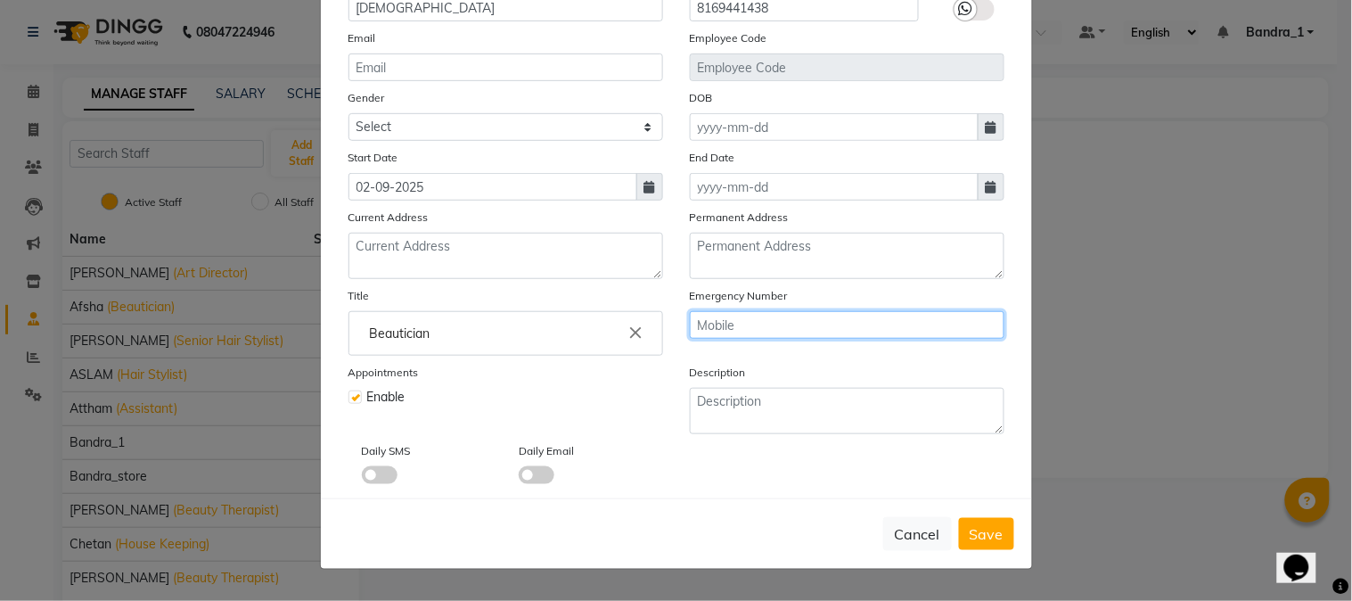
click at [733, 316] on input "text" at bounding box center [847, 325] width 315 height 28
click at [970, 540] on span "Save" at bounding box center [987, 534] width 34 height 18
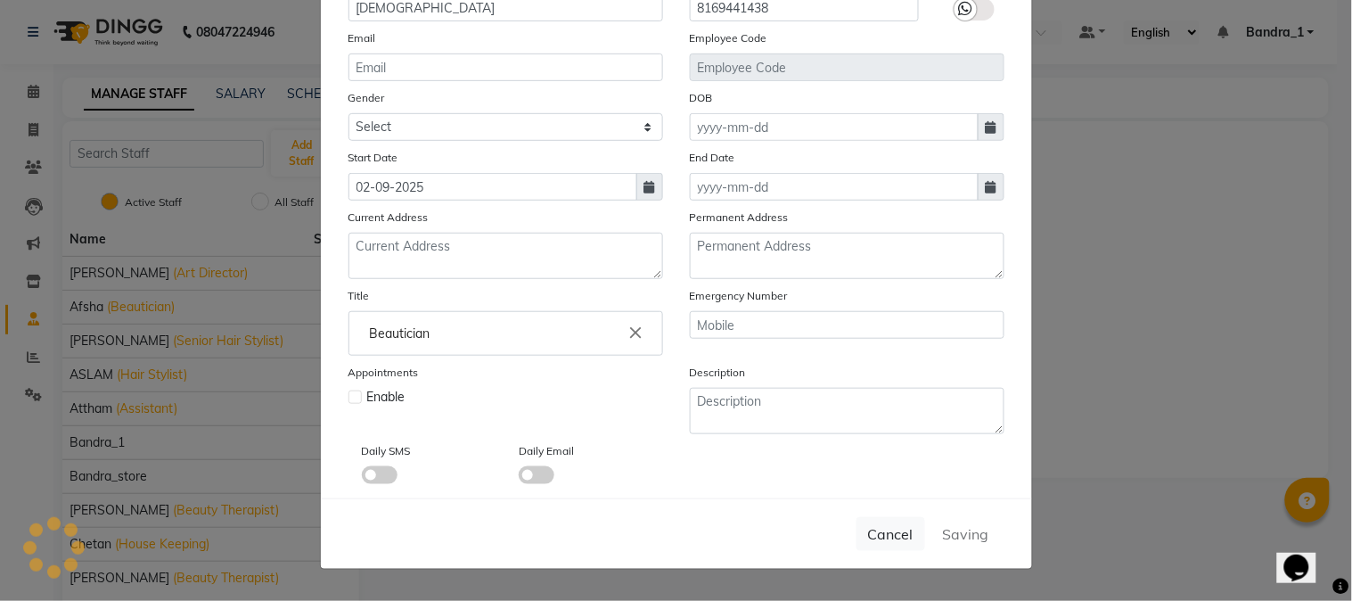
select select
checkbox input "false"
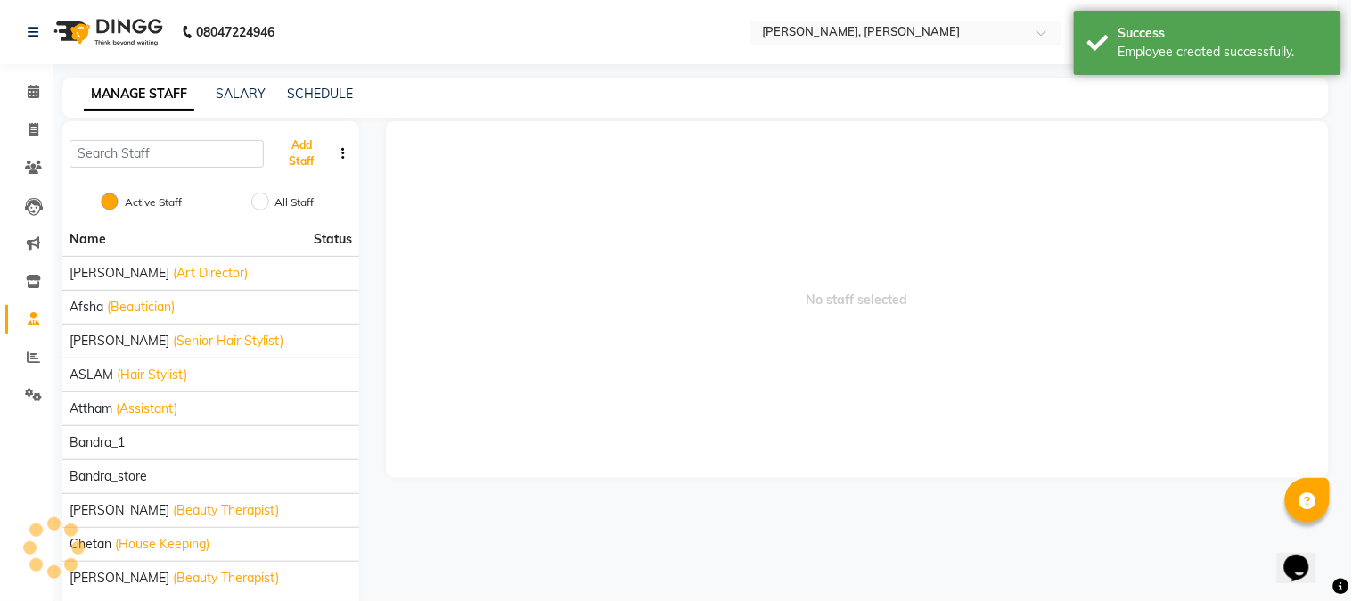
scroll to position [187, 0]
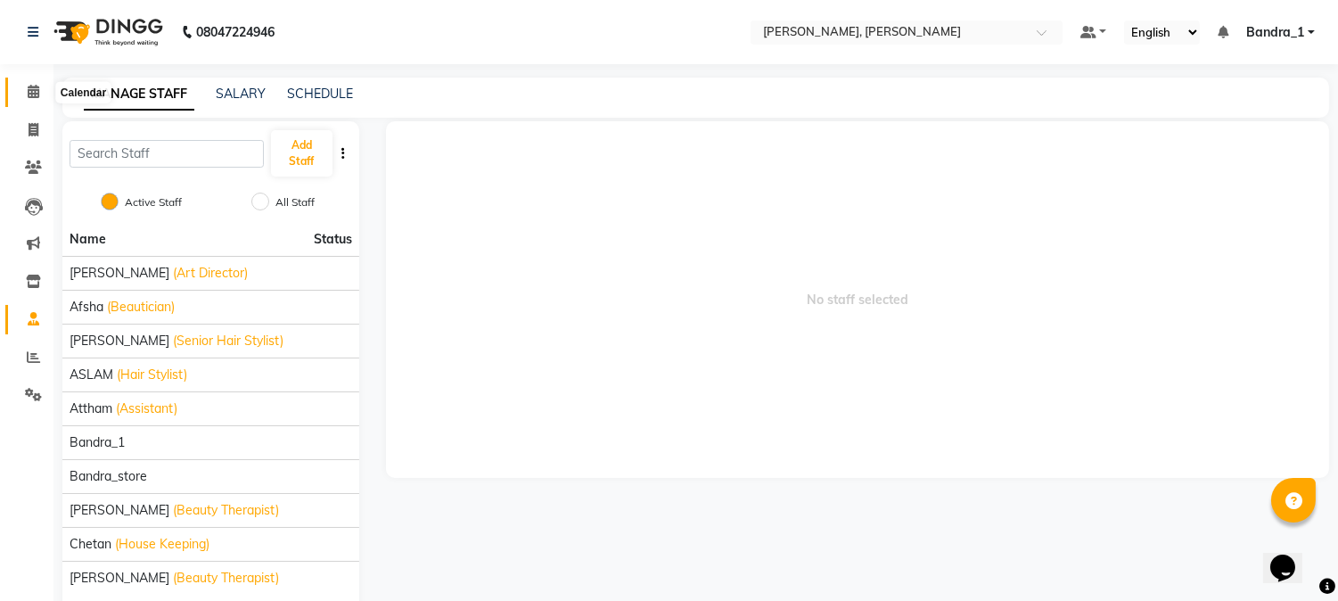
click at [24, 89] on span at bounding box center [33, 92] width 31 height 21
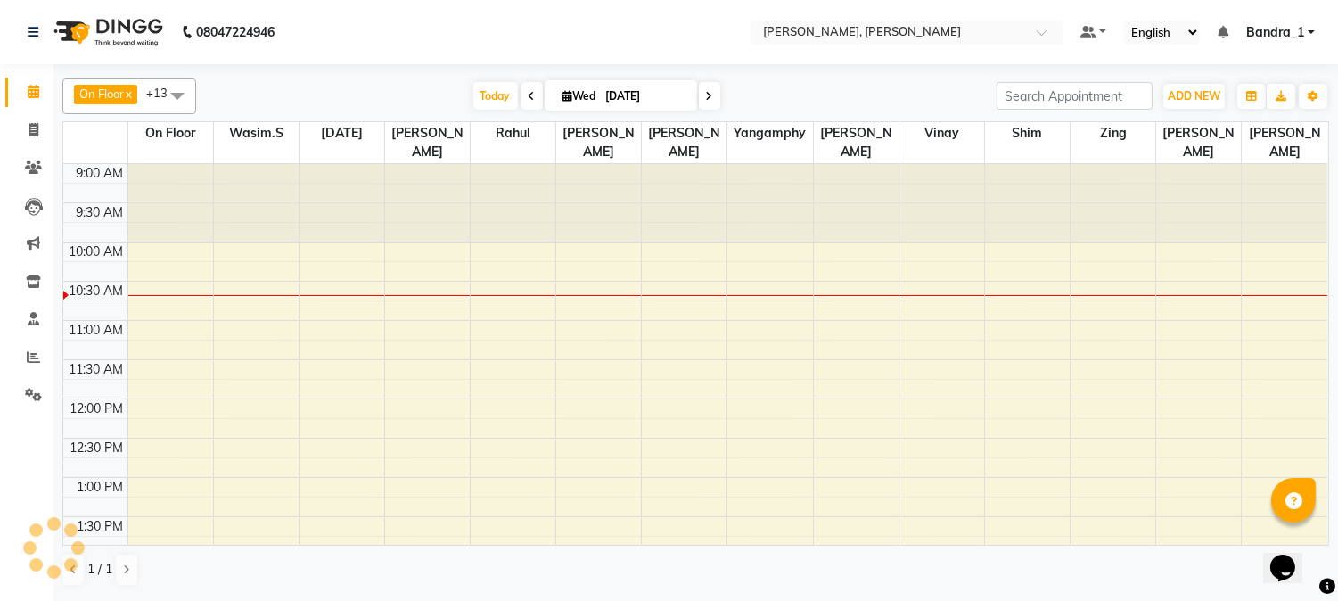
click at [183, 94] on span at bounding box center [178, 95] width 36 height 34
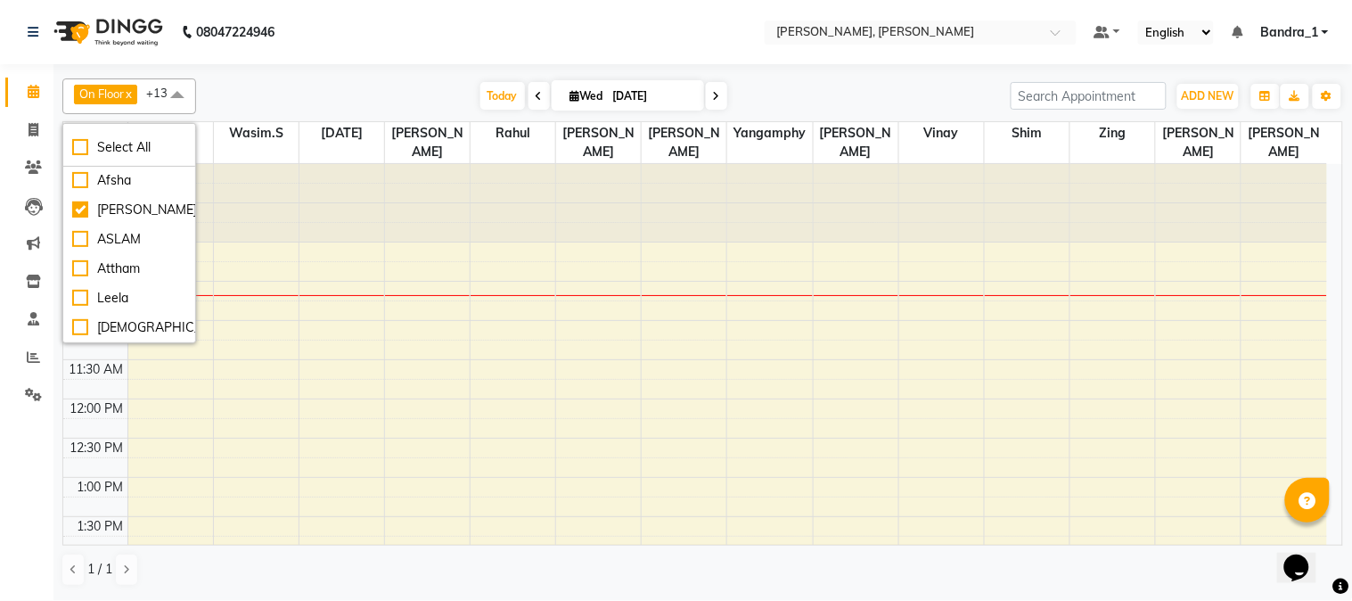
scroll to position [783, 0]
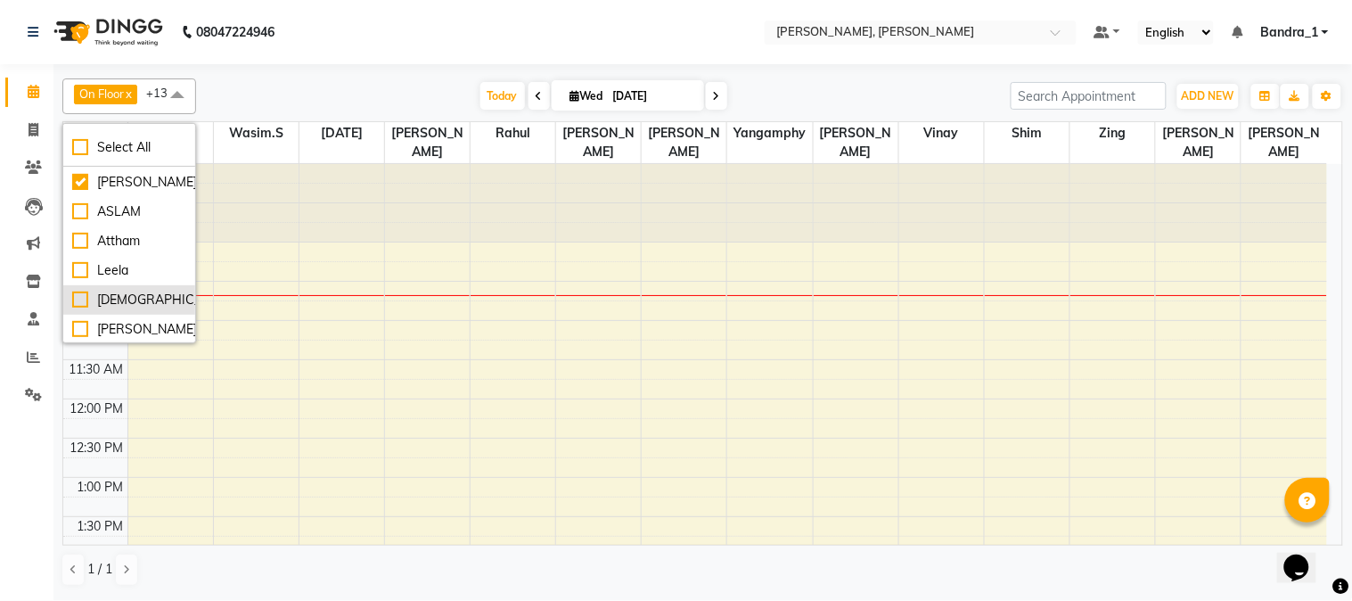
click at [80, 296] on div "[DEMOGRAPHIC_DATA]" at bounding box center [129, 300] width 114 height 19
checkbox input "true"
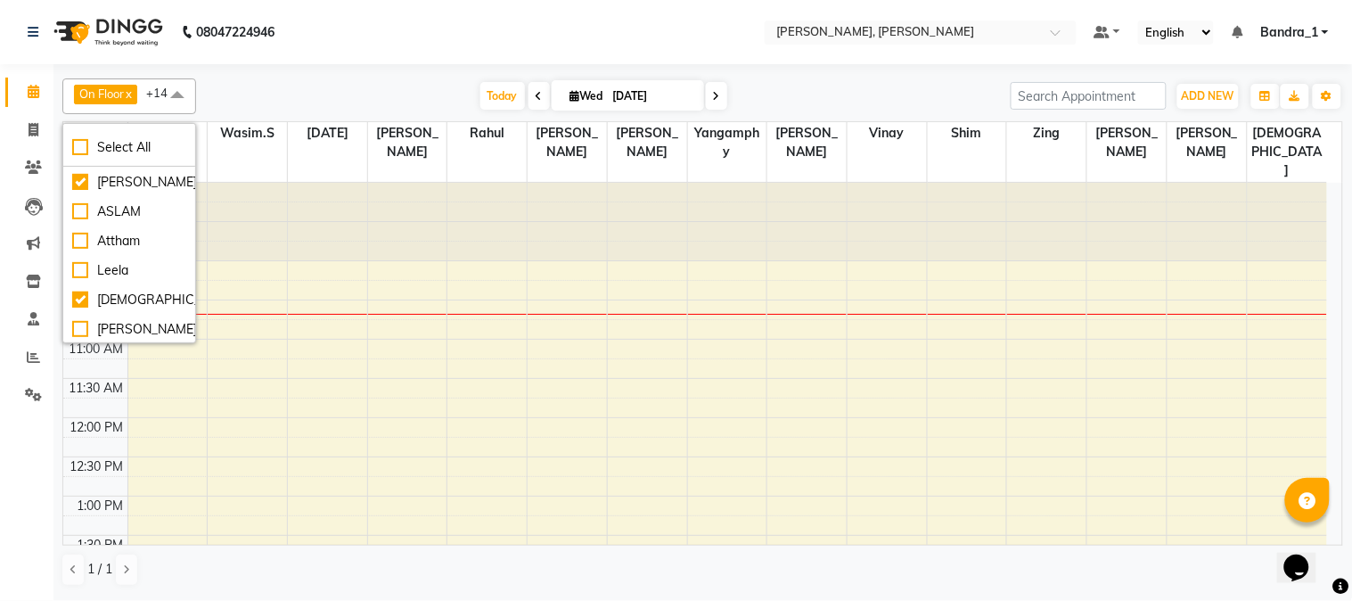
click at [317, 80] on div "On Floor x Wasim.S x [DATE] x [PERSON_NAME] x Yangamphy x [PERSON_NAME] x [PERS…" at bounding box center [702, 96] width 1281 height 36
